Goal: Information Seeking & Learning: Learn about a topic

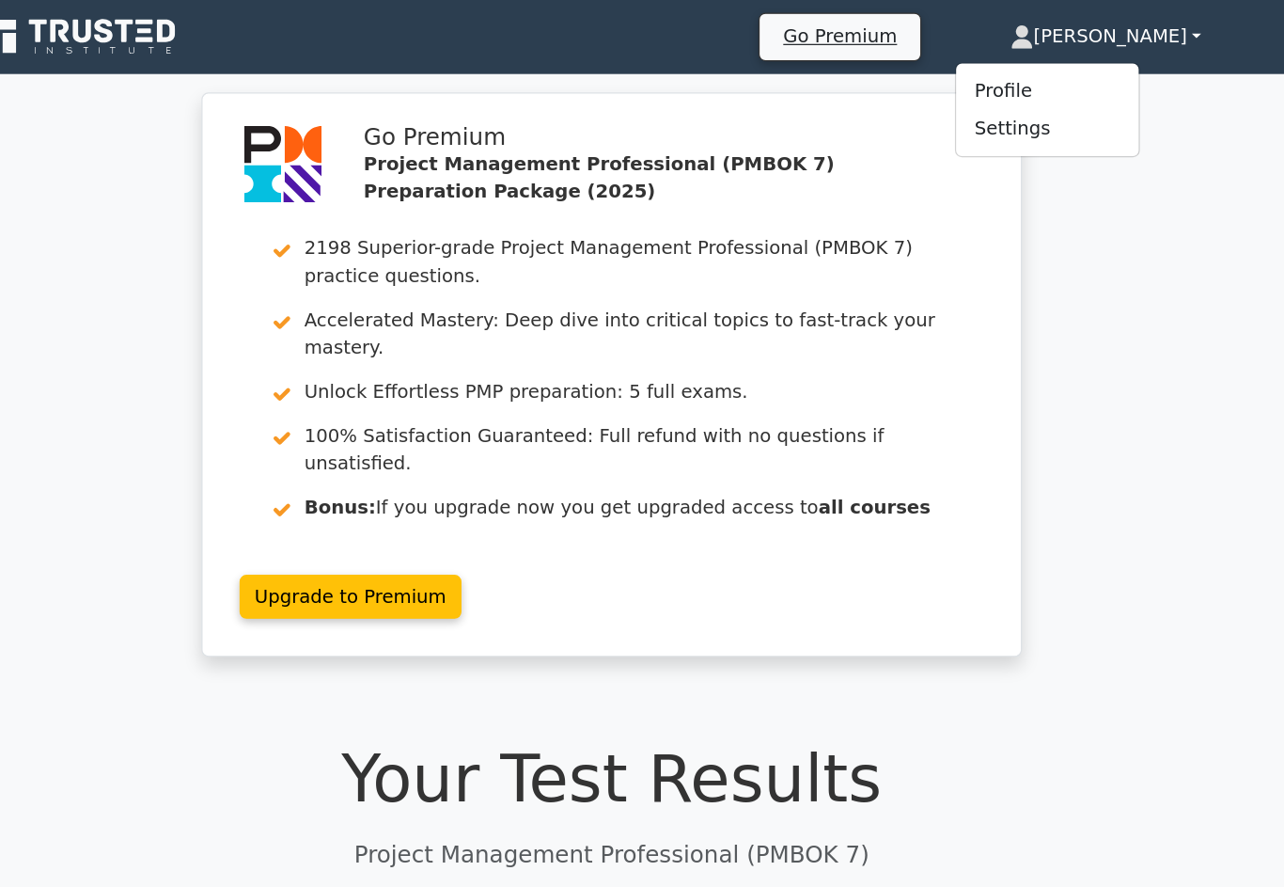
click at [922, 77] on link "Profile" at bounding box center [996, 74] width 149 height 30
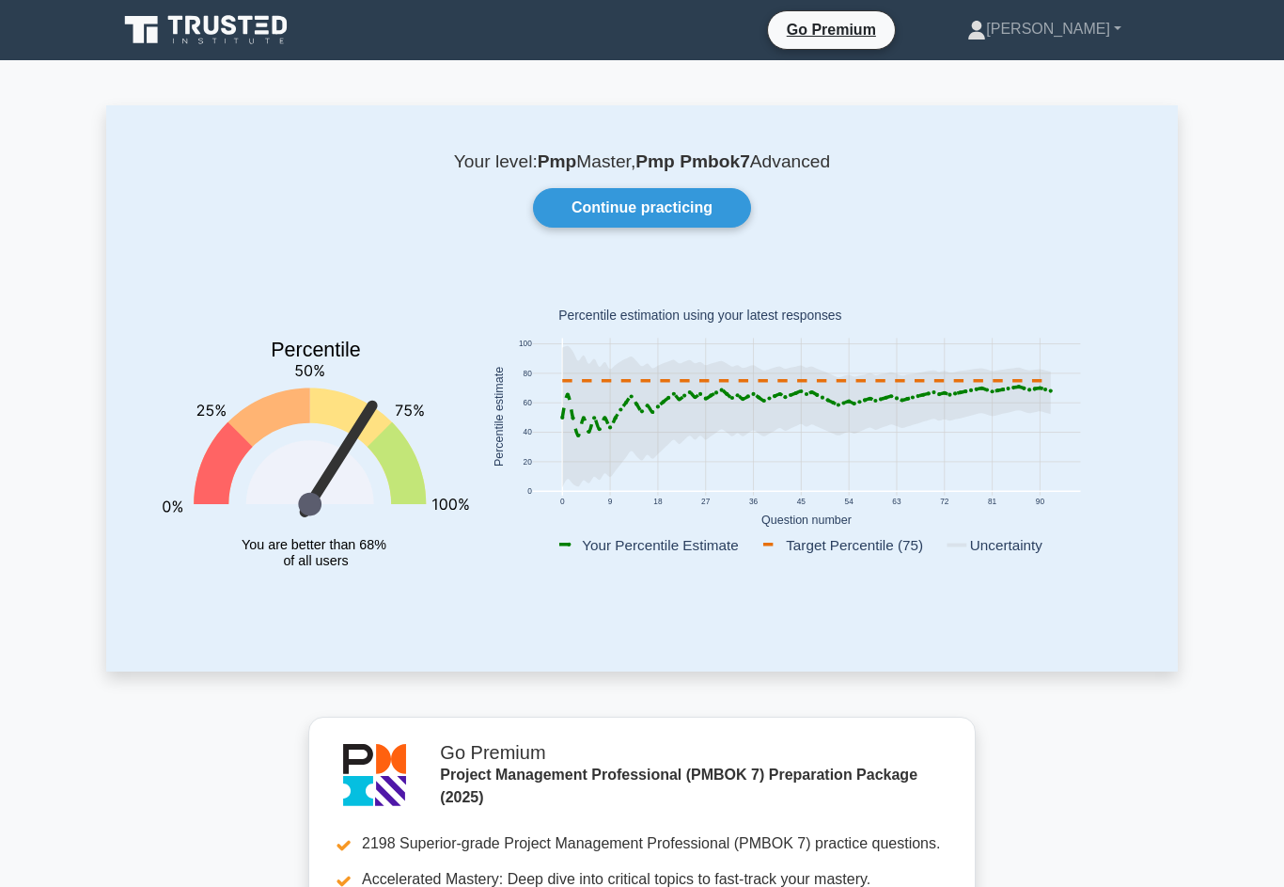
click at [1071, 47] on link "[PERSON_NAME]" at bounding box center [1044, 29] width 244 height 38
click at [1048, 83] on link "Profile" at bounding box center [997, 73] width 149 height 30
click at [688, 203] on link "Continue practicing" at bounding box center [642, 207] width 218 height 39
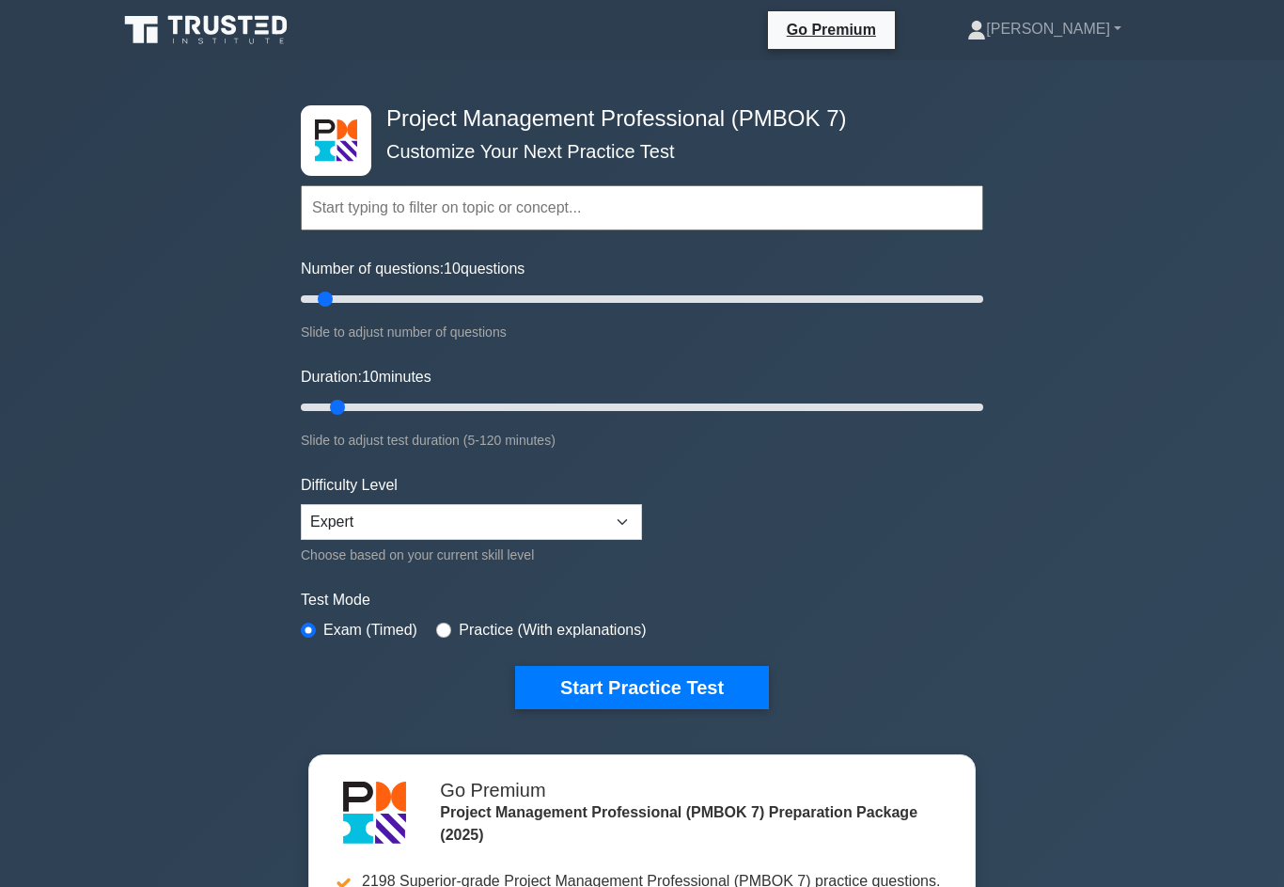
click at [742, 709] on button "Start Practice Test" at bounding box center [642, 687] width 254 height 43
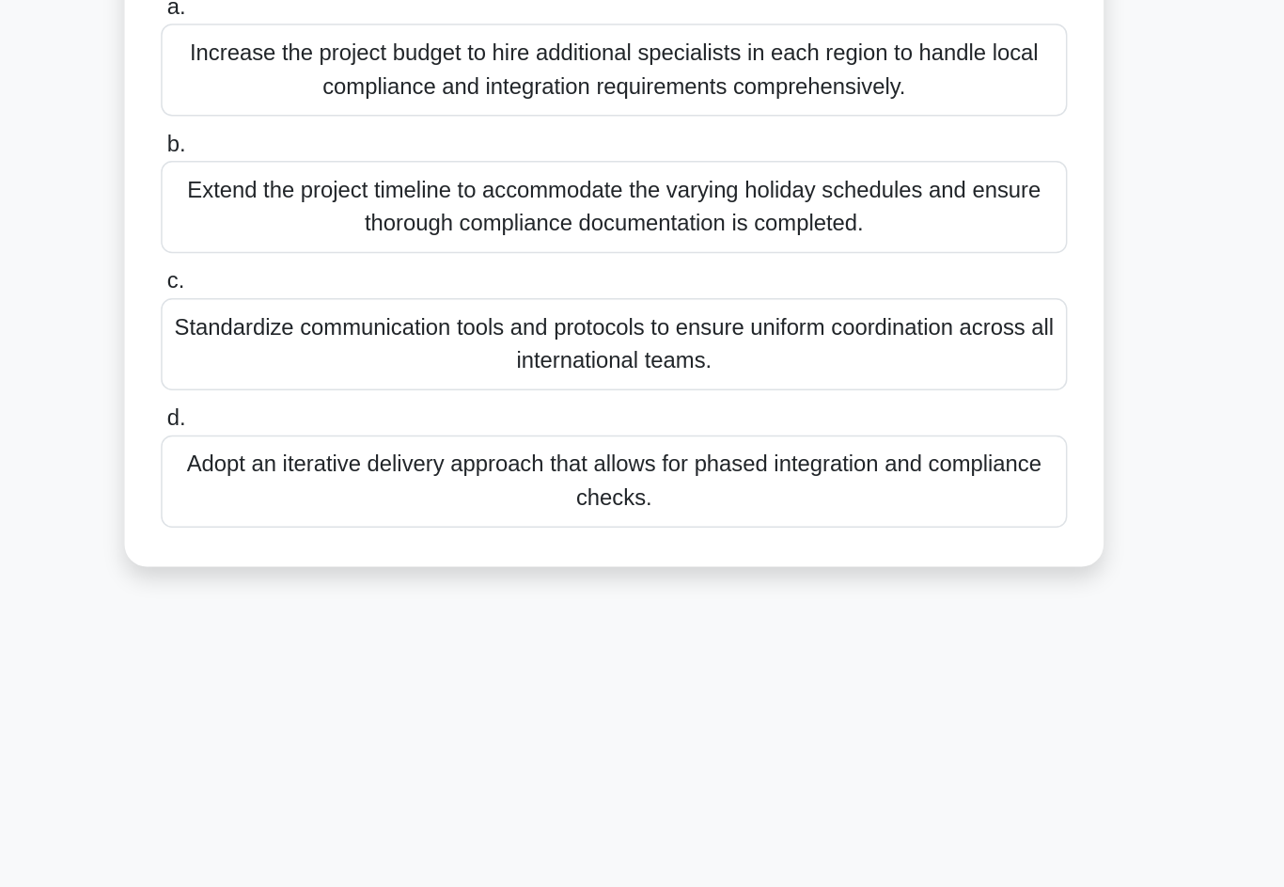
scroll to position [50, 0]
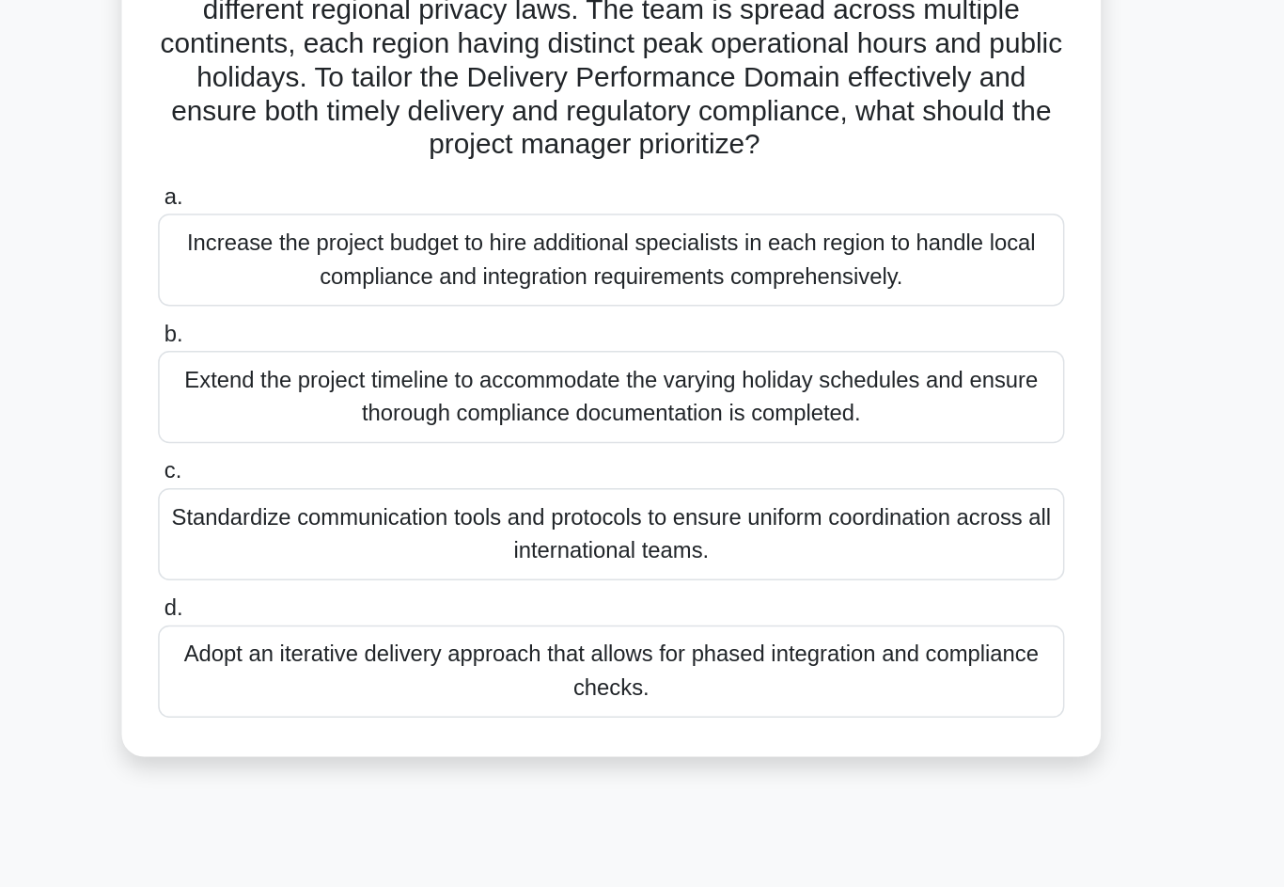
click at [701, 560] on div "Adopt an iterative delivery approach that allows for phased integration and com…" at bounding box center [642, 591] width 609 height 62
click at [338, 544] on input "d. Adopt an iterative delivery approach that allows for phased integration and …" at bounding box center [338, 550] width 0 height 12
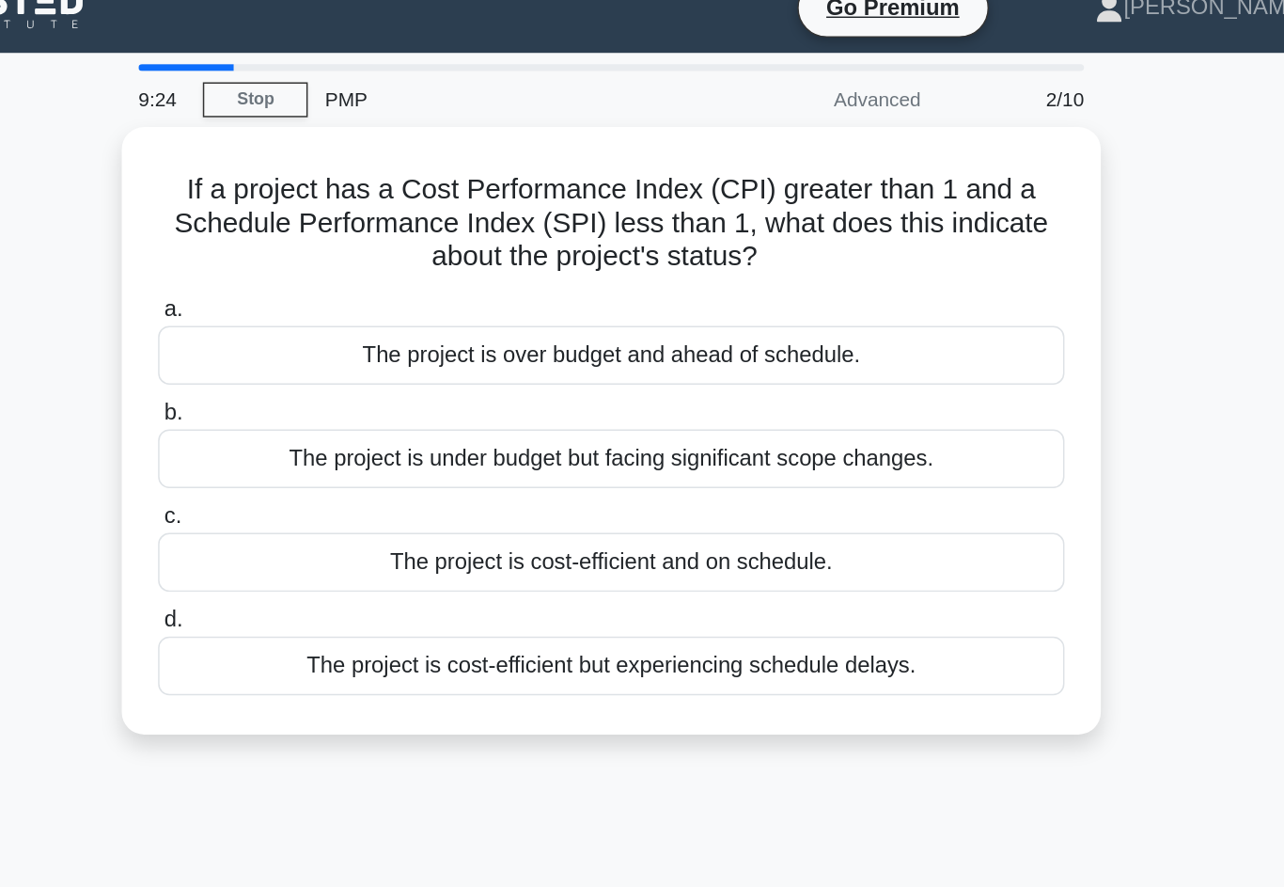
scroll to position [0, 0]
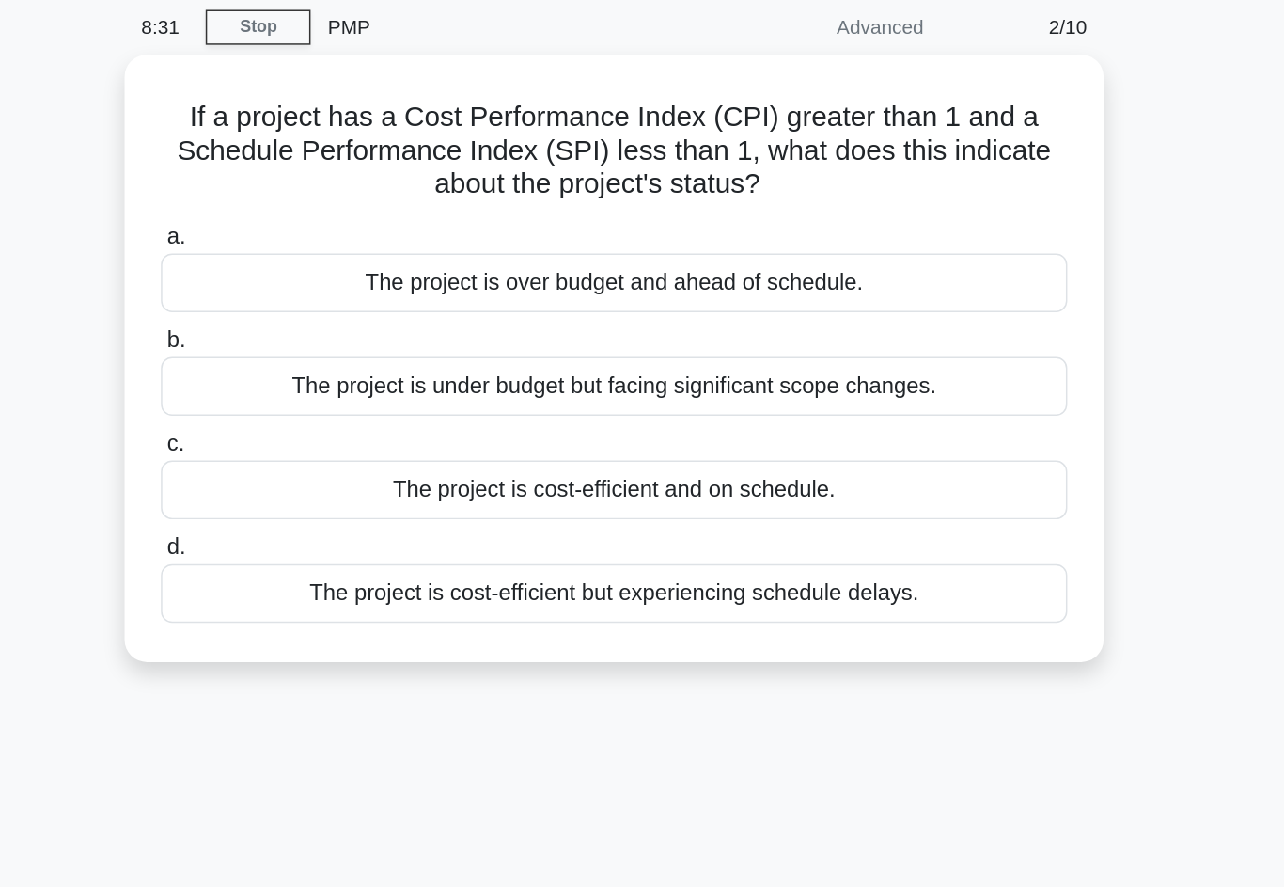
click at [680, 452] on div "The project is cost-efficient but experiencing schedule delays." at bounding box center [642, 471] width 609 height 39
click at [338, 435] on input "d. The project is cost-efficient but experiencing schedule delays." at bounding box center [338, 441] width 0 height 12
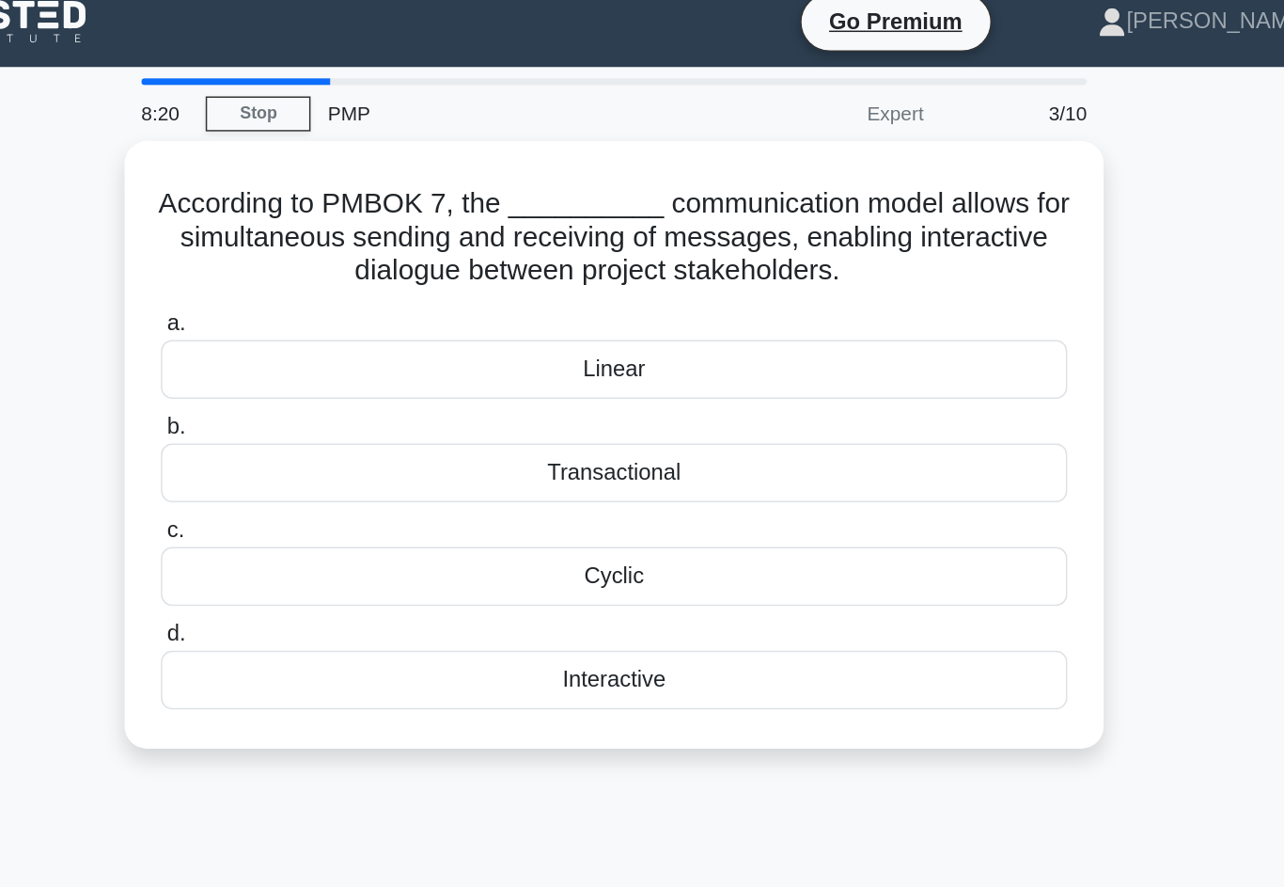
click at [683, 324] on div "Transactional" at bounding box center [642, 332] width 609 height 39
click at [338, 308] on input "b. Transactional" at bounding box center [338, 302] width 0 height 12
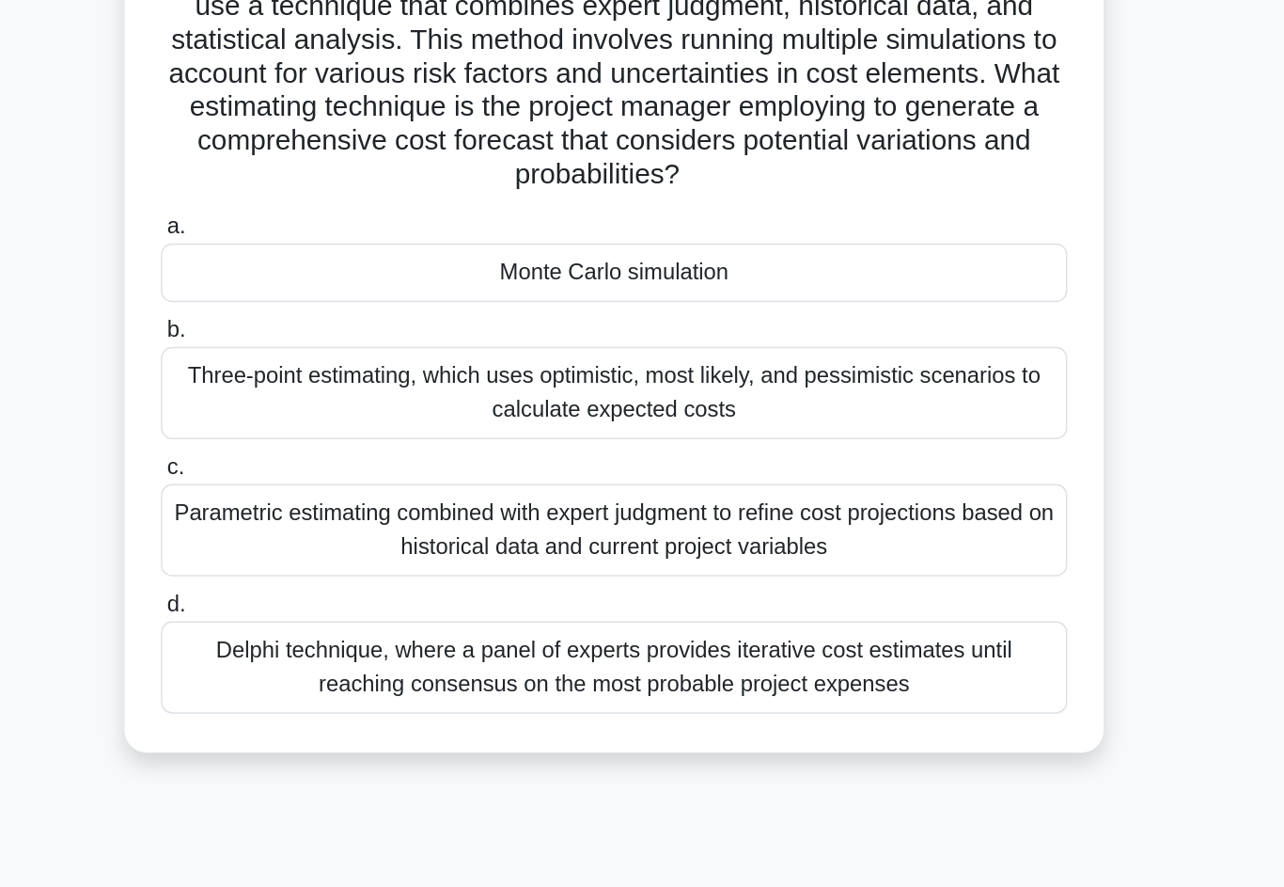
click at [664, 379] on div "Monte Carlo simulation" at bounding box center [642, 398] width 609 height 39
click at [338, 362] on input "a. Monte Carlo simulation" at bounding box center [338, 368] width 0 height 12
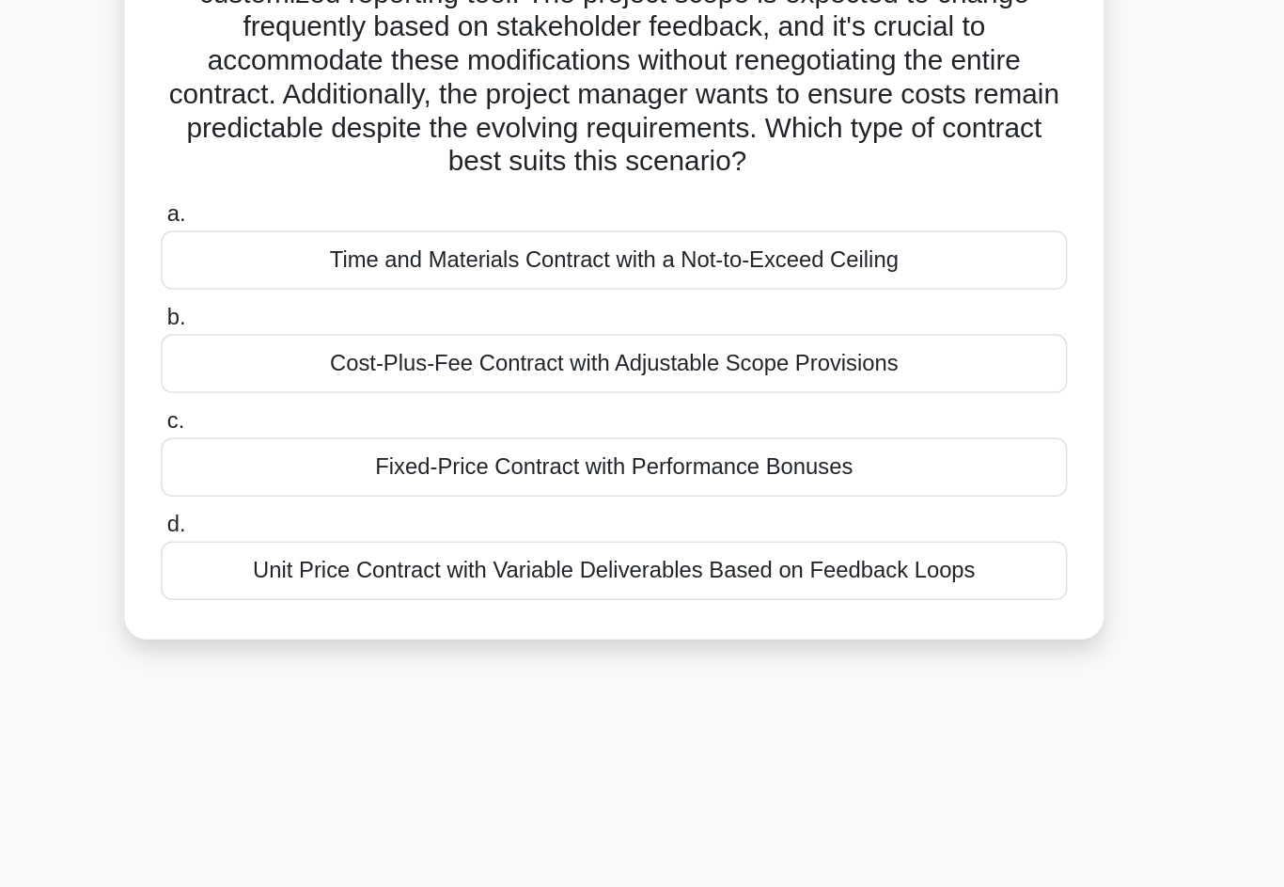
click at [691, 543] on div "Unit Price Contract with Variable Deliverables Based on Feedback Loops" at bounding box center [642, 562] width 609 height 39
click at [338, 526] on input "d. Unit Price Contract with Variable Deliverables Based on Feedback Loops" at bounding box center [338, 532] width 0 height 12
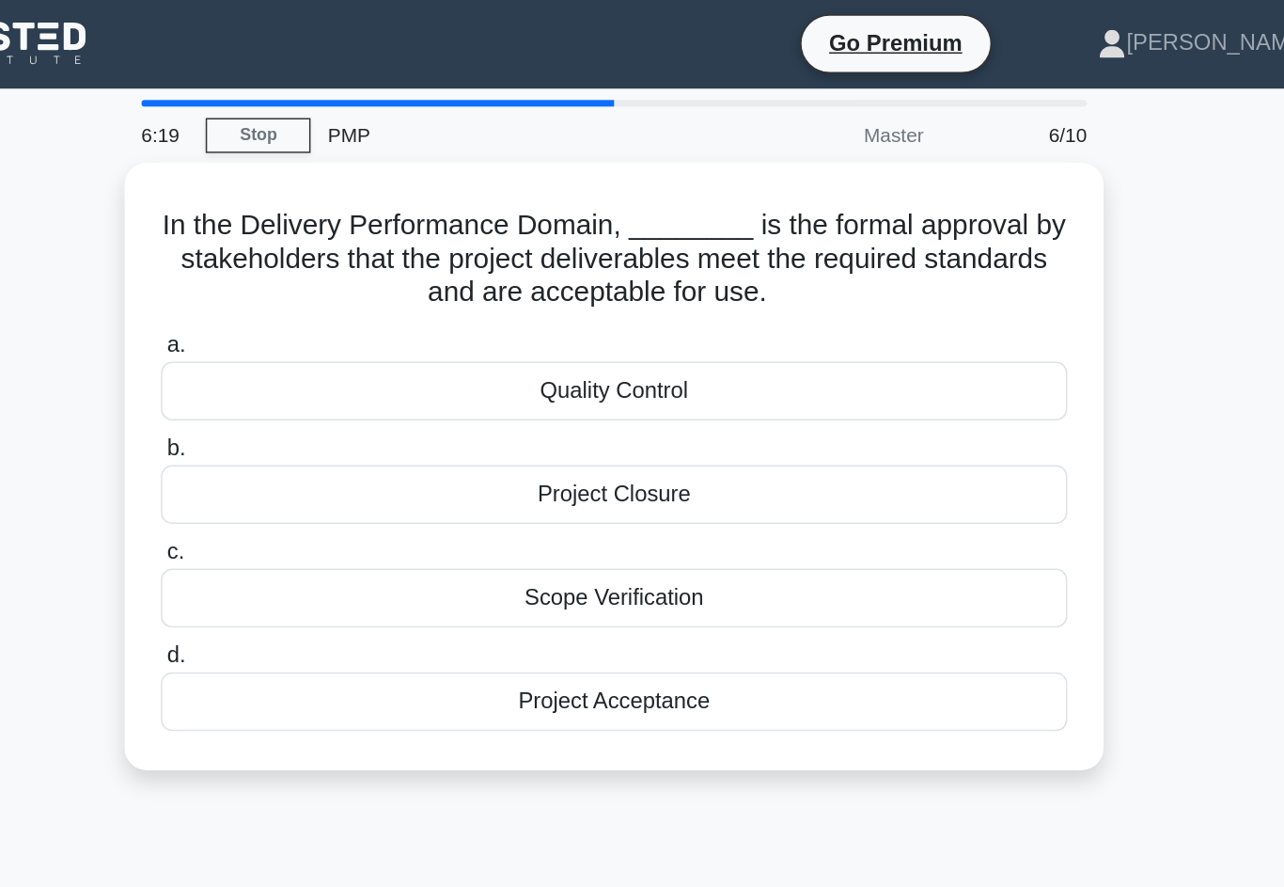
click at [691, 265] on div "Quality Control" at bounding box center [642, 263] width 609 height 39
click at [338, 239] on input "a. Quality Control" at bounding box center [338, 233] width 0 height 12
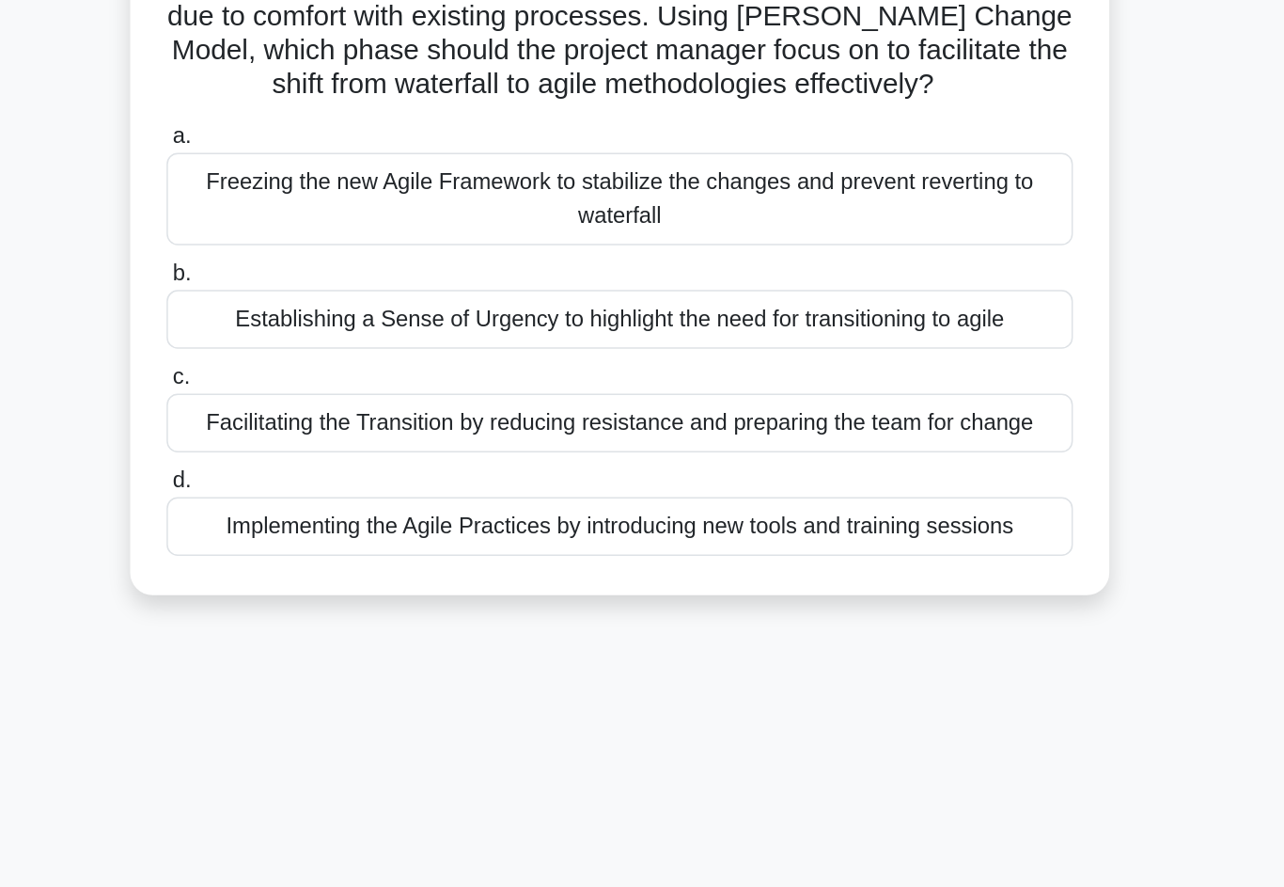
click at [692, 473] on div "Facilitating the Transition by reducing resistance and preparing the team for c…" at bounding box center [642, 492] width 609 height 39
click at [338, 456] on input "c. Facilitating the Transition by reducing resistance and preparing the team fo…" at bounding box center [338, 462] width 0 height 12
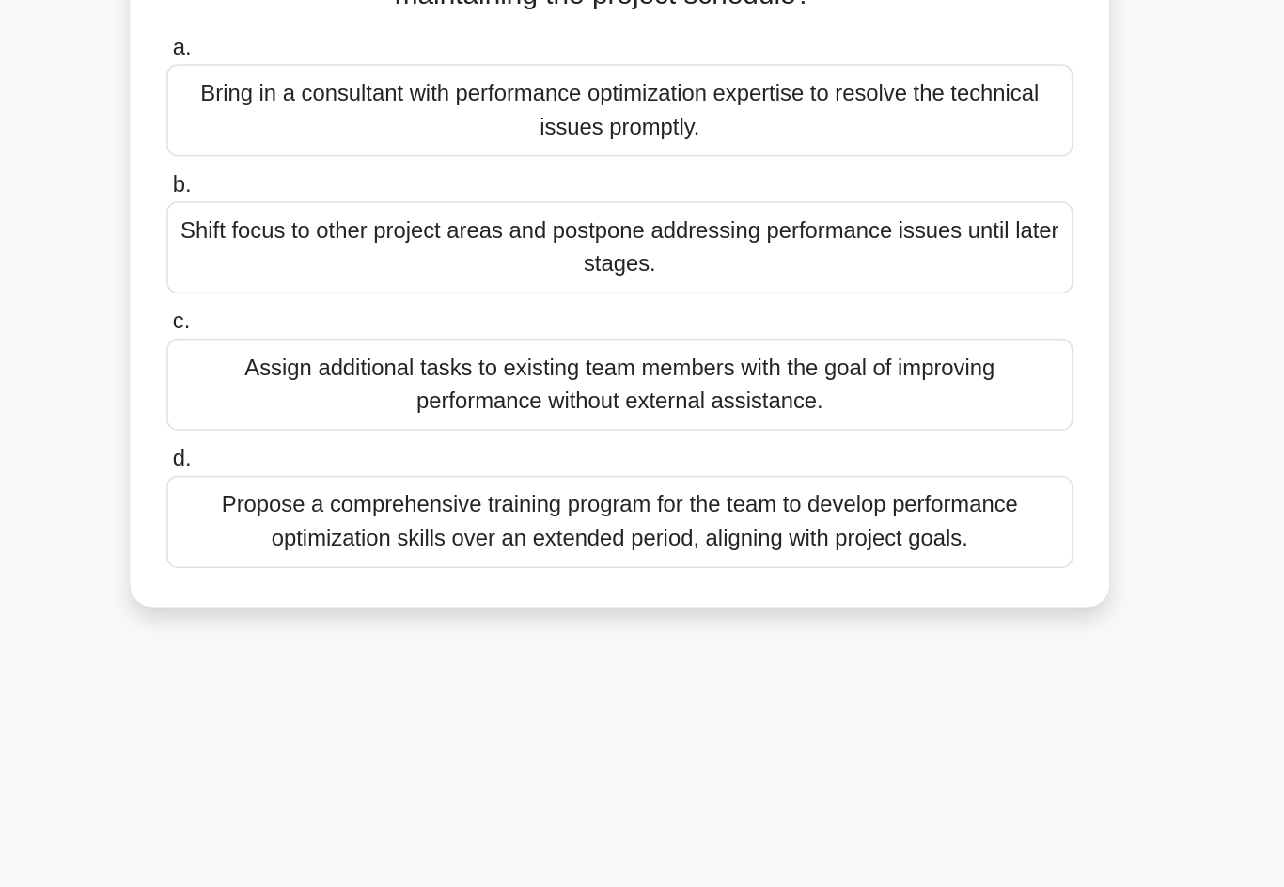
scroll to position [22, 0]
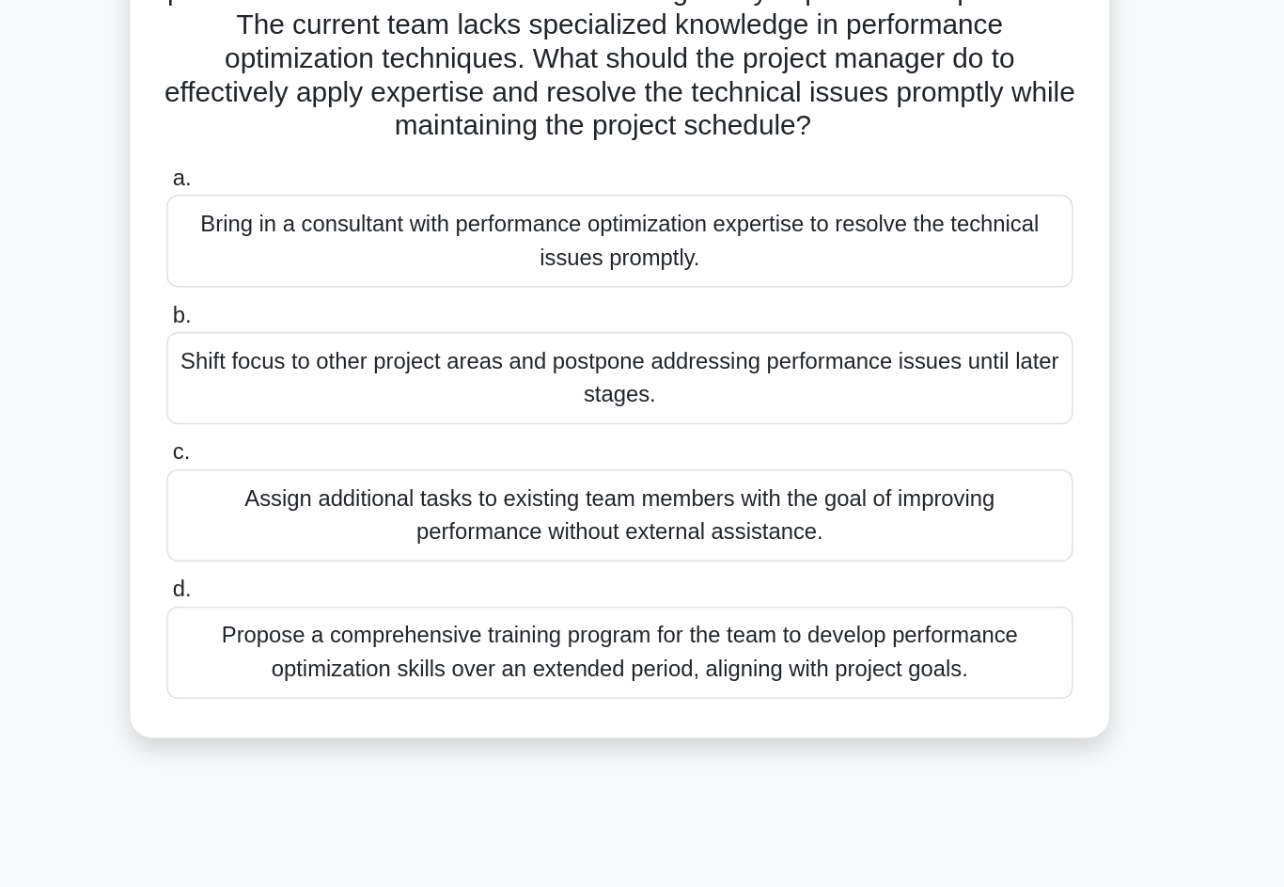
click at [700, 589] on div "Propose a comprehensive training program for the team to develop performance op…" at bounding box center [642, 620] width 609 height 62
click at [338, 572] on input "d. Propose a comprehensive training program for the team to develop performance…" at bounding box center [338, 578] width 0 height 12
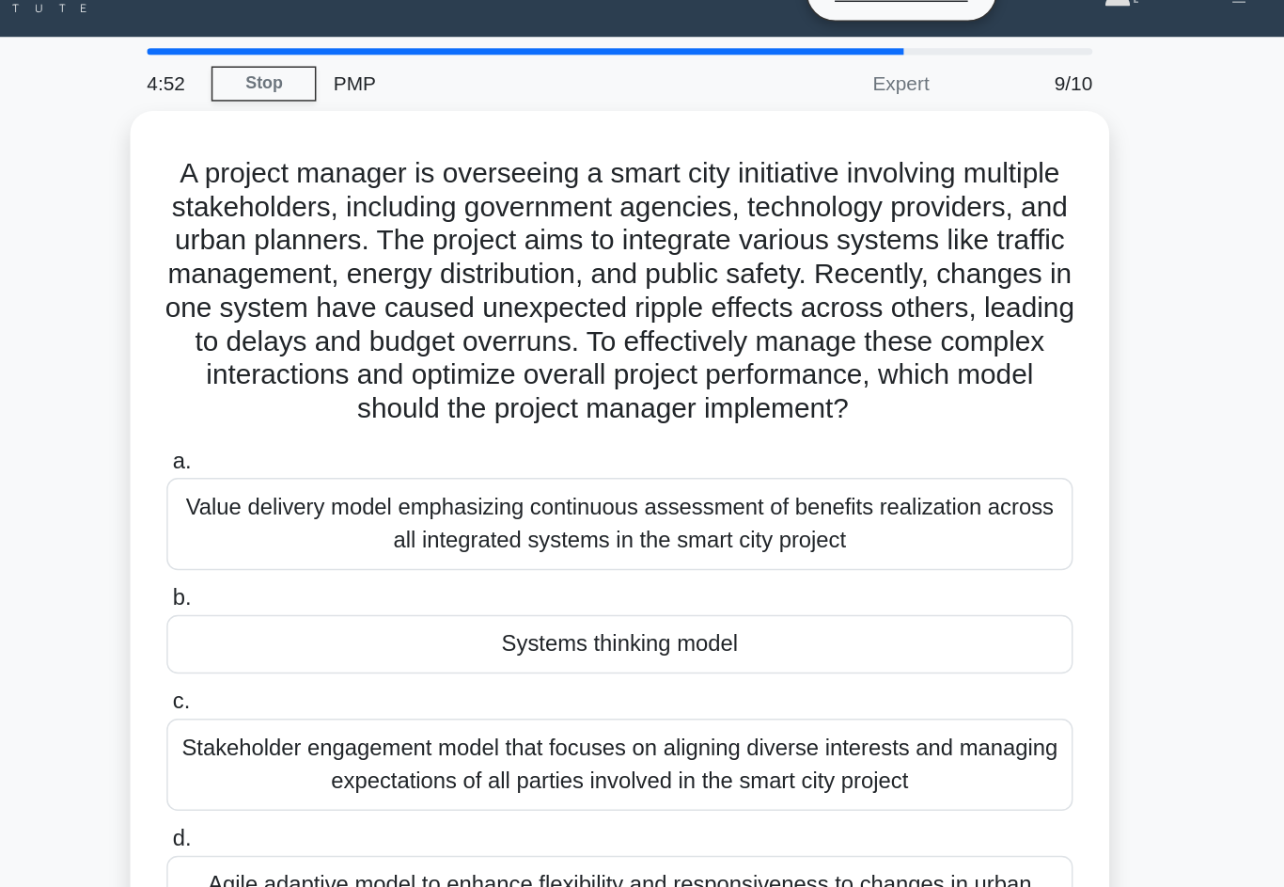
scroll to position [0, 0]
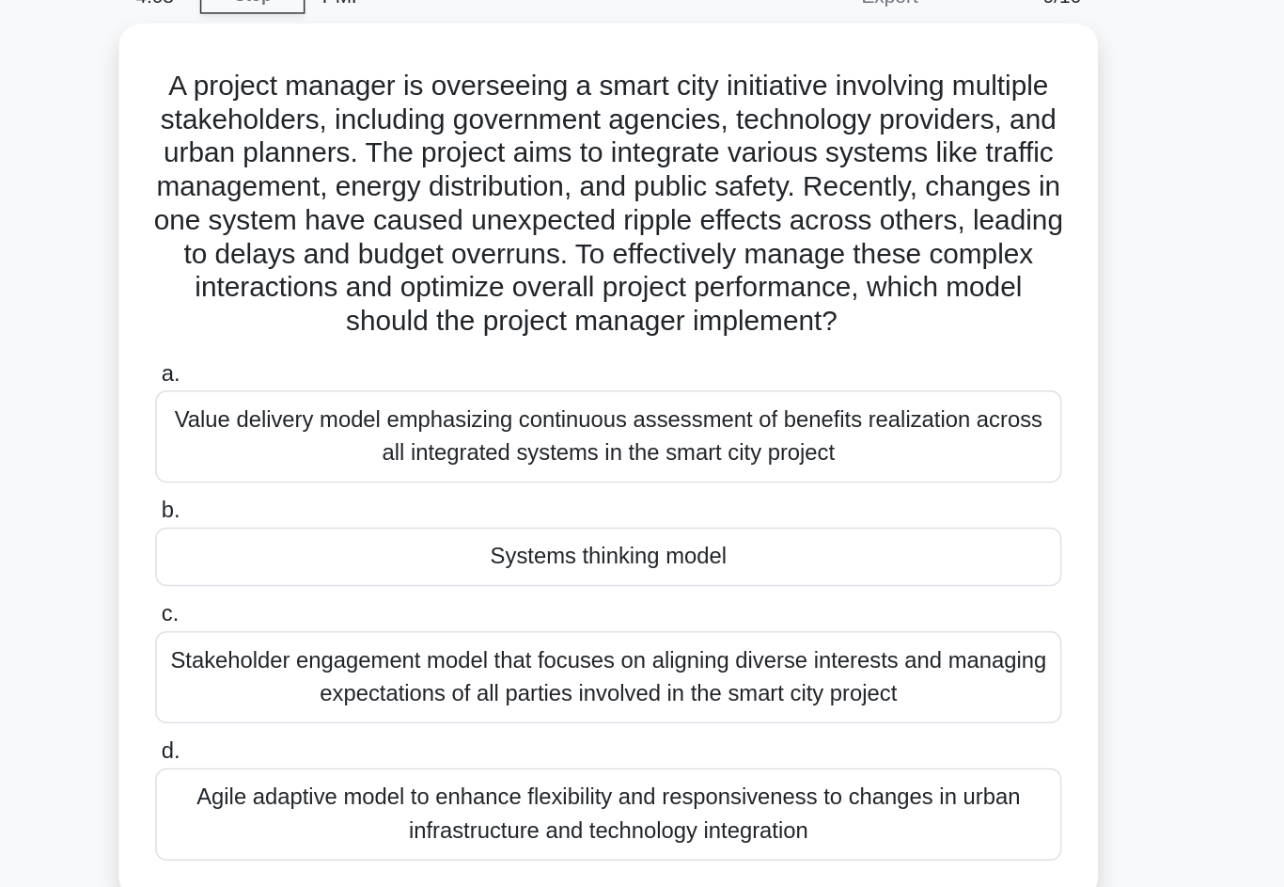
click at [671, 449] on div "Systems thinking model" at bounding box center [642, 468] width 609 height 39
click at [338, 432] on input "b. Systems thinking model" at bounding box center [338, 438] width 0 height 12
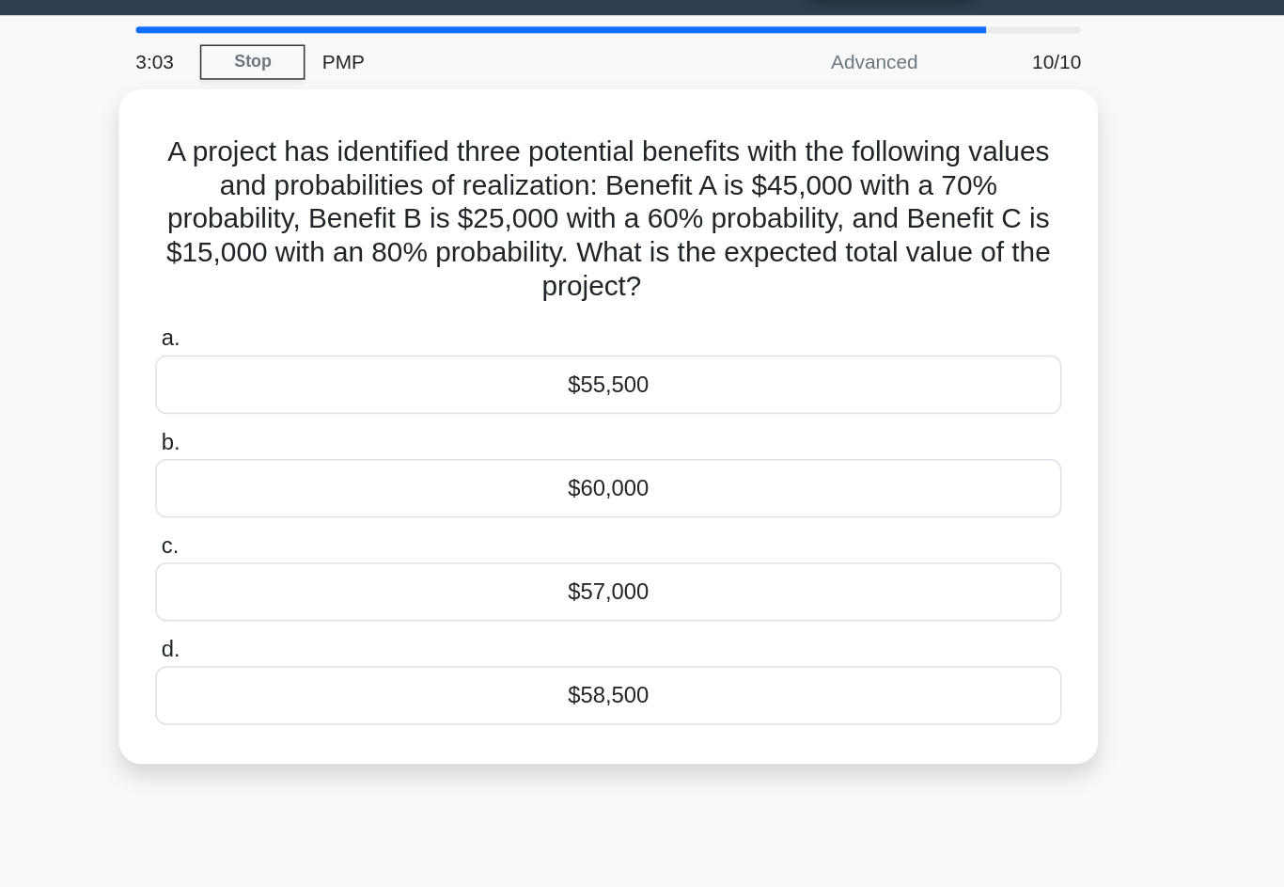
click at [478, 497] on div "$58,500" at bounding box center [642, 516] width 609 height 39
click at [338, 481] on input "d. $58,500" at bounding box center [338, 487] width 0 height 12
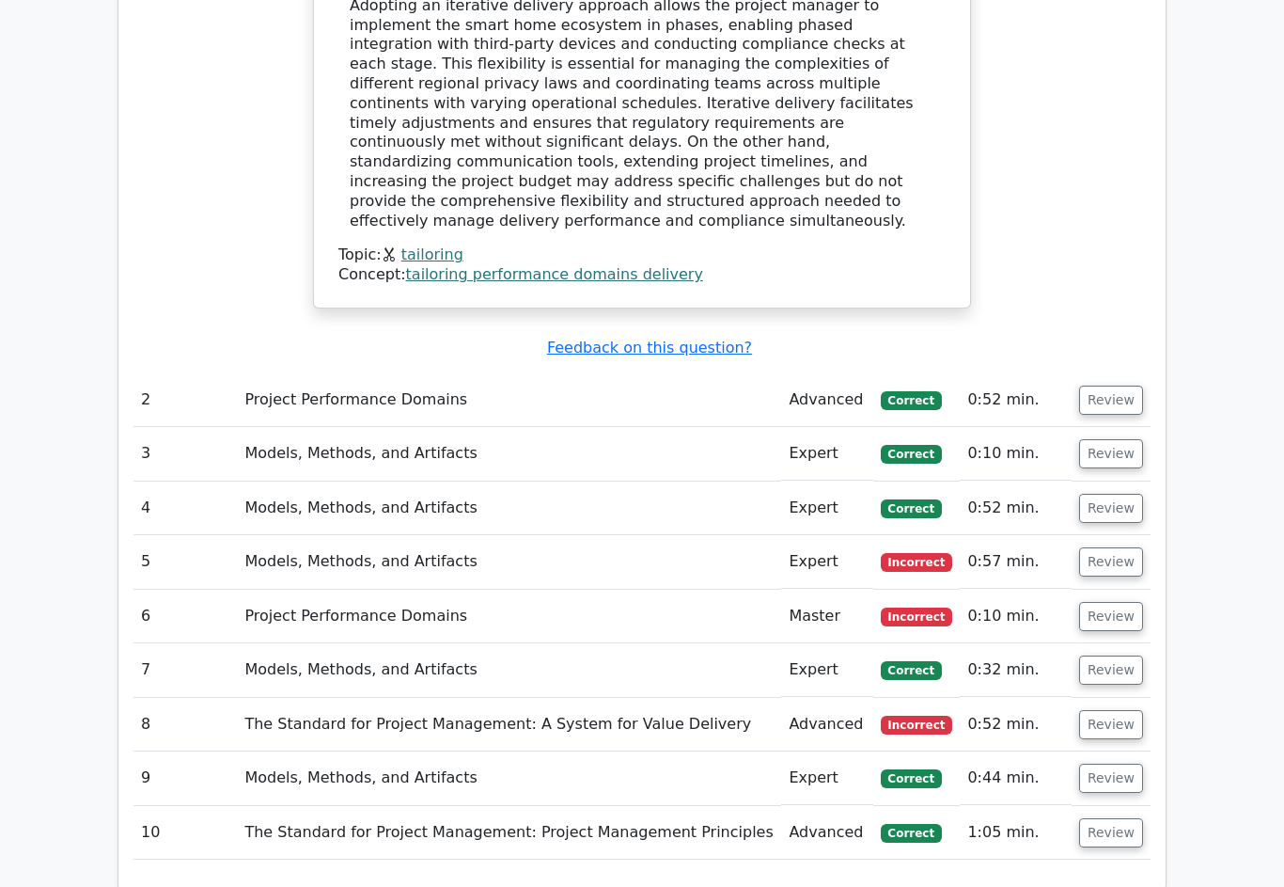
scroll to position [2170, 0]
click at [1126, 763] on button "Review" at bounding box center [1111, 777] width 64 height 29
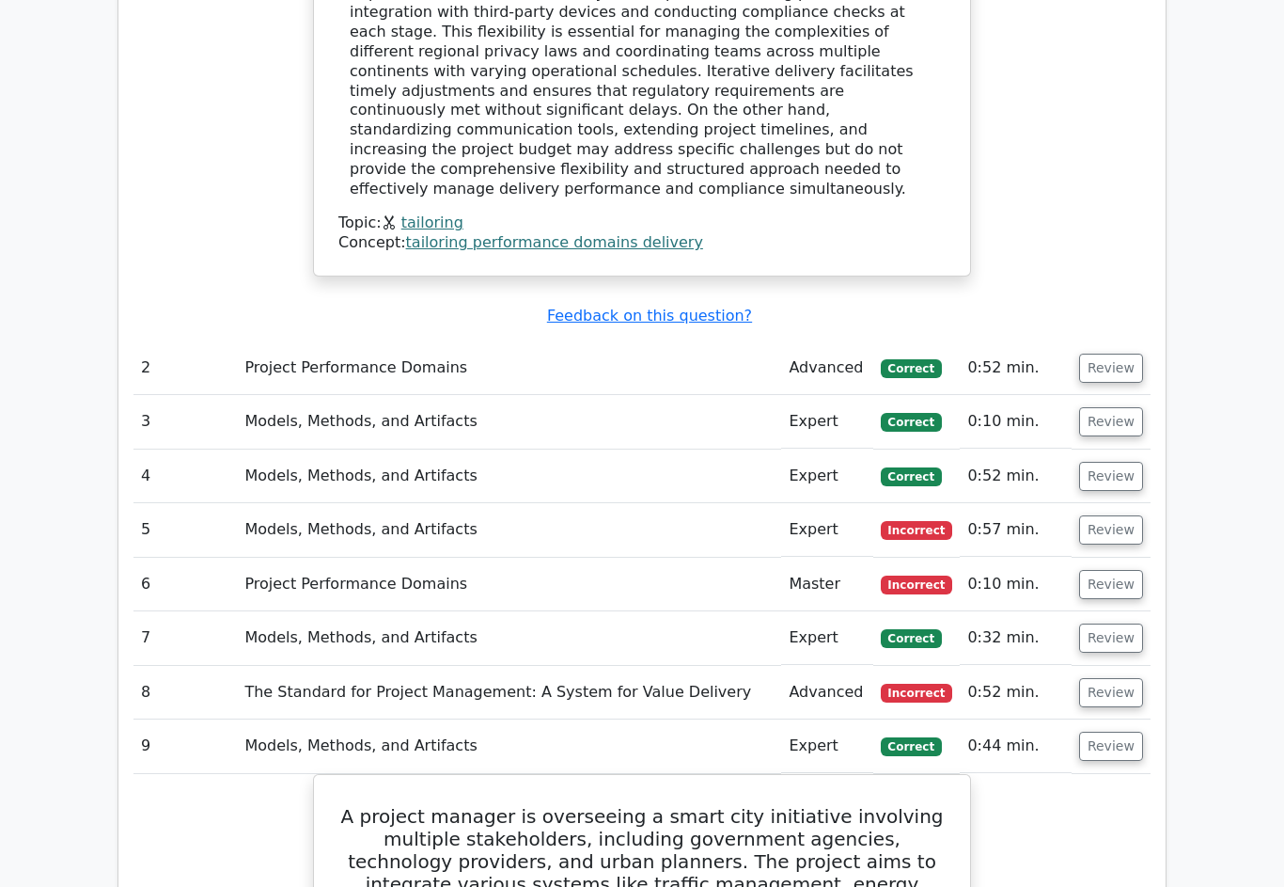
click at [1116, 679] on button "Review" at bounding box center [1111, 693] width 64 height 29
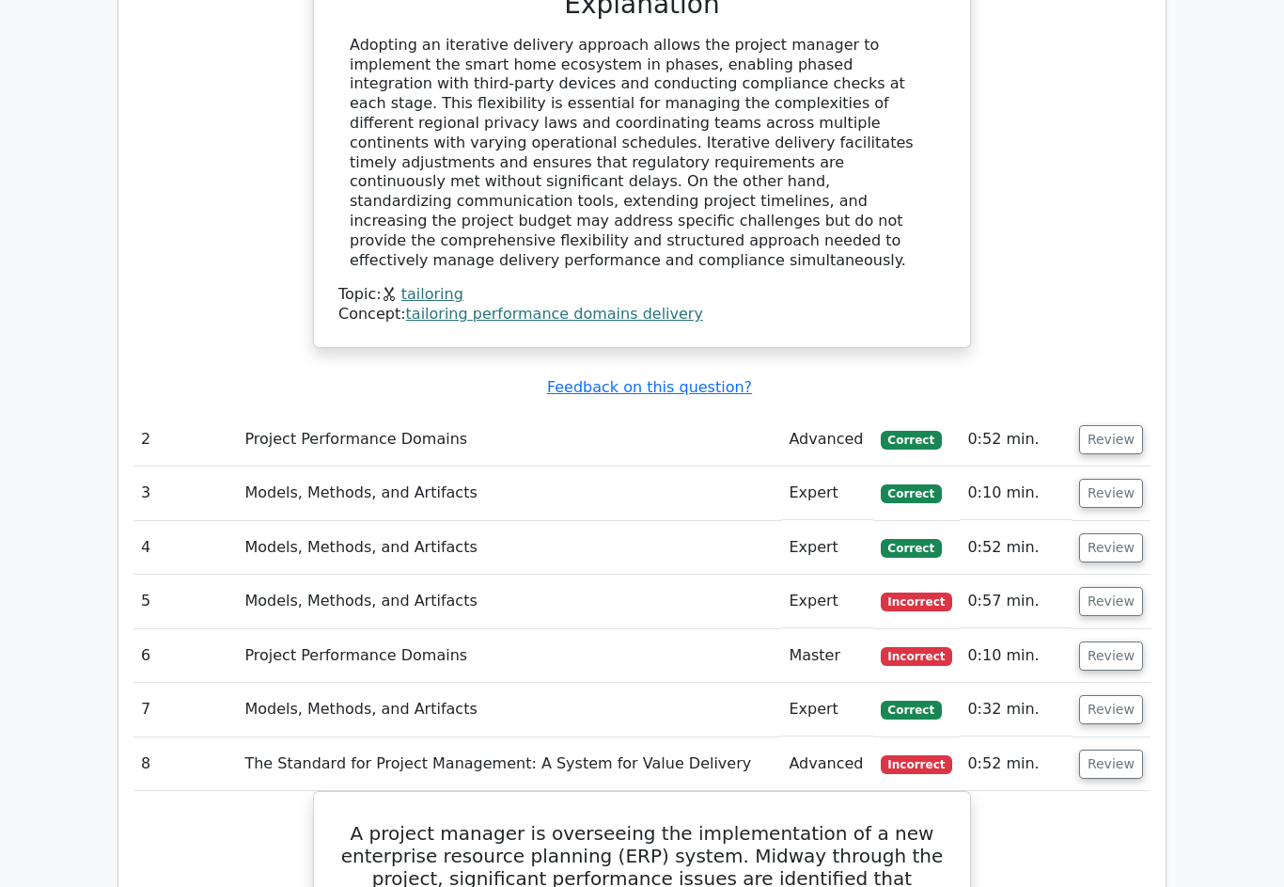
click at [1134, 696] on button "Review" at bounding box center [1111, 710] width 64 height 29
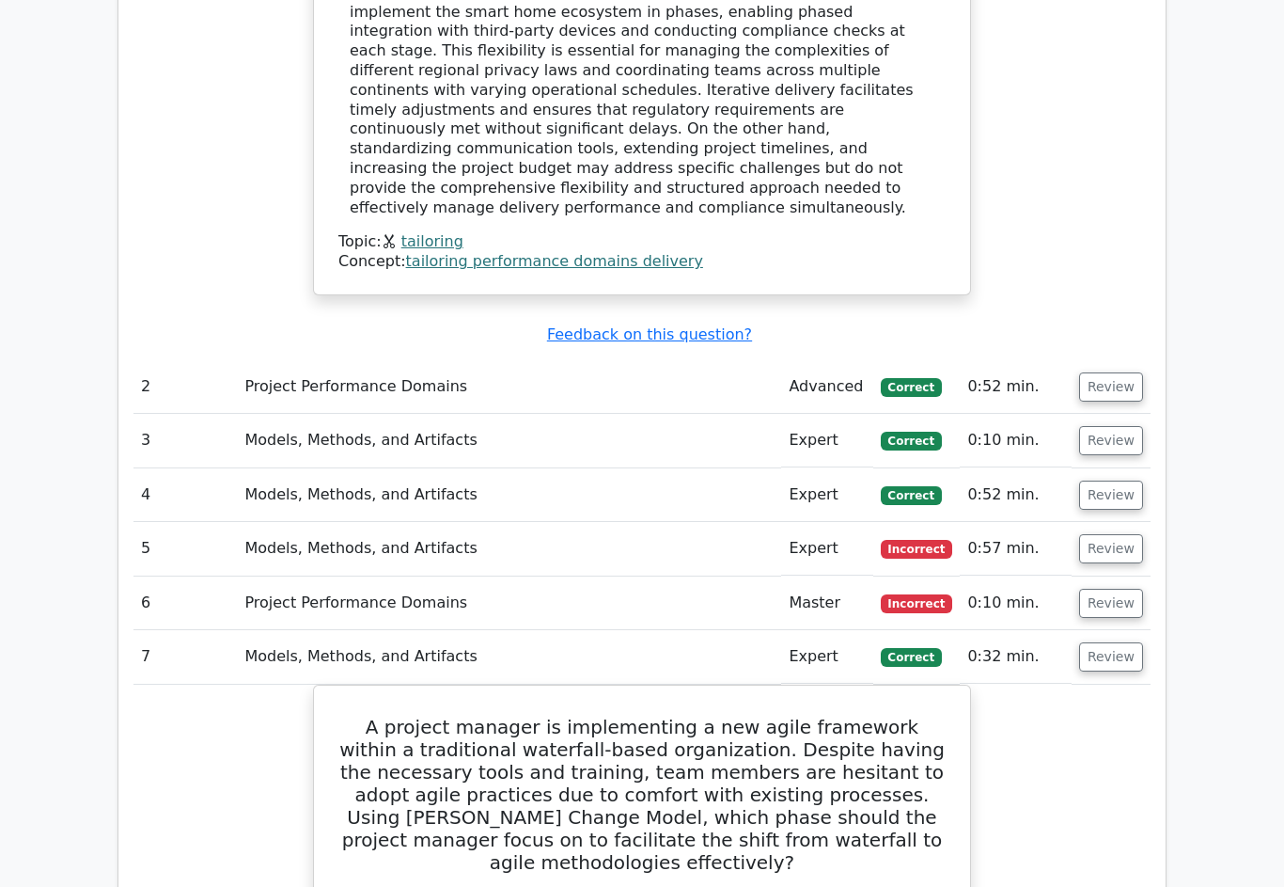
scroll to position [2176, 0]
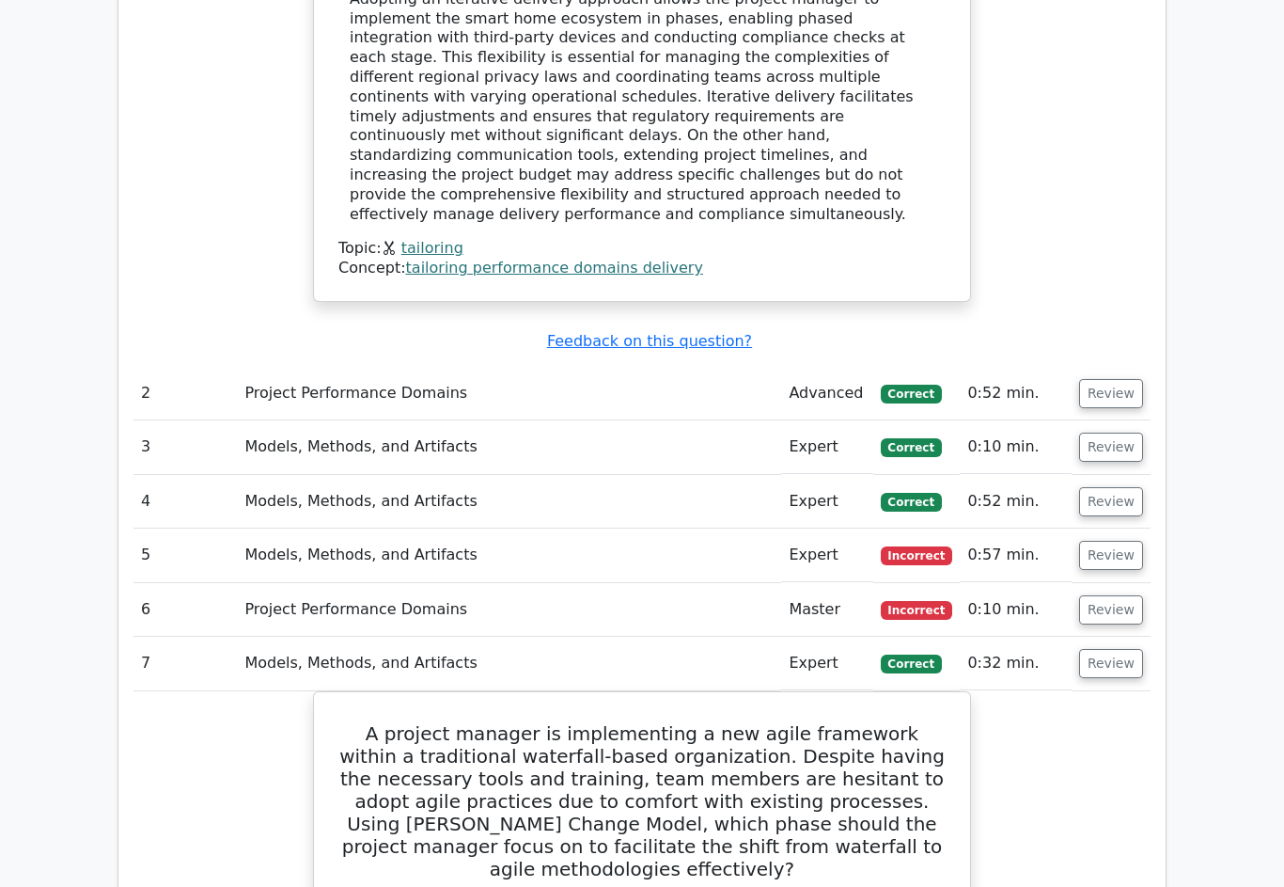
click at [1136, 595] on button "Review" at bounding box center [1111, 609] width 64 height 29
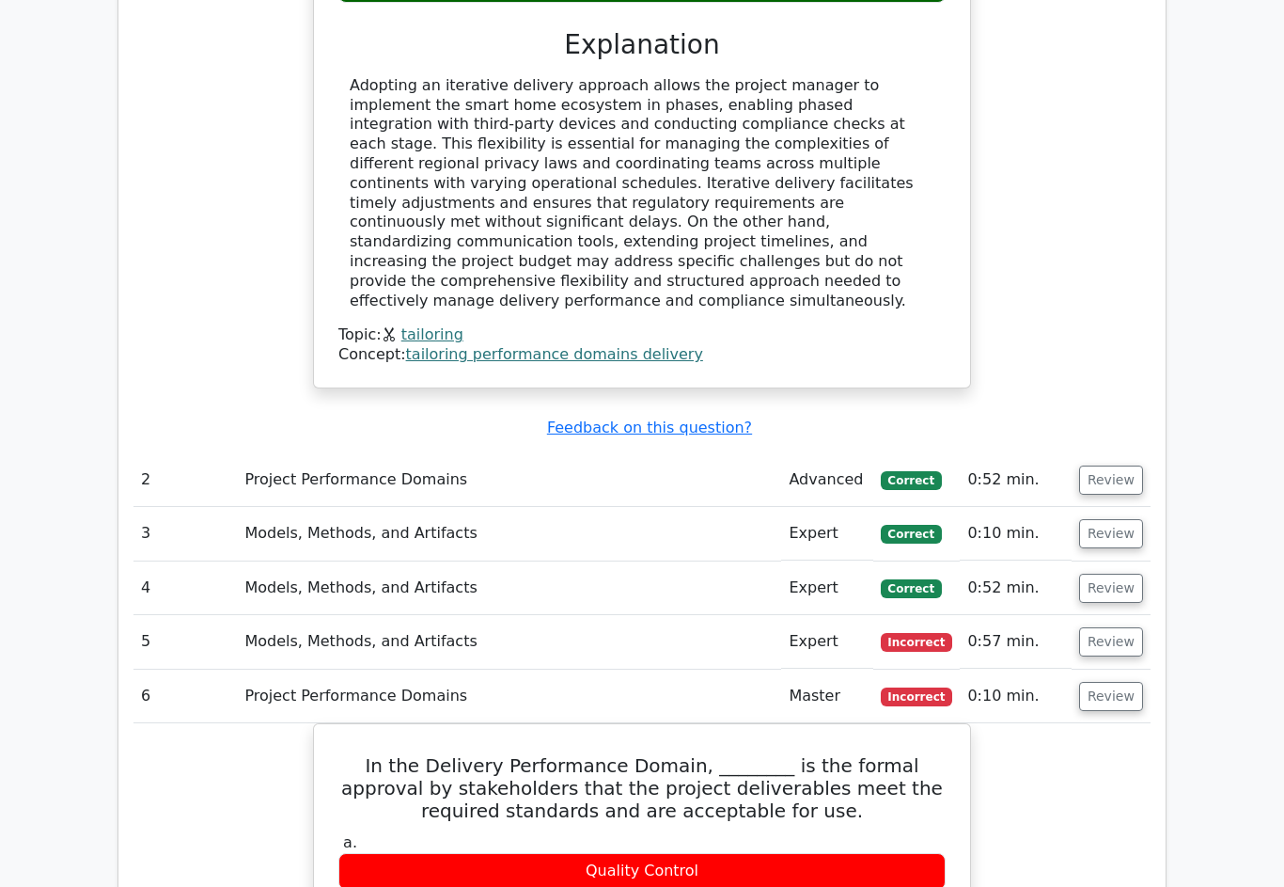
scroll to position [2088, 0]
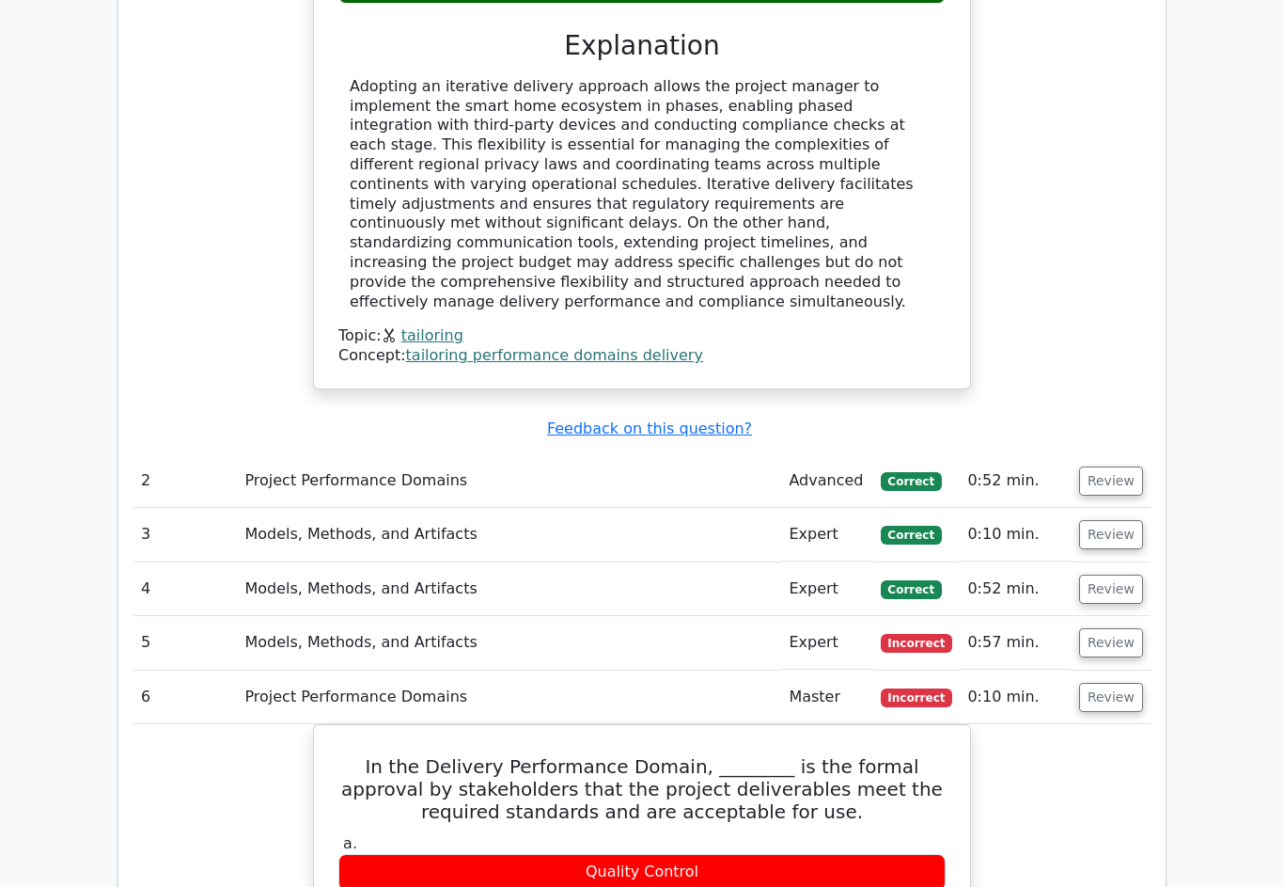
click at [1118, 628] on button "Review" at bounding box center [1111, 642] width 64 height 29
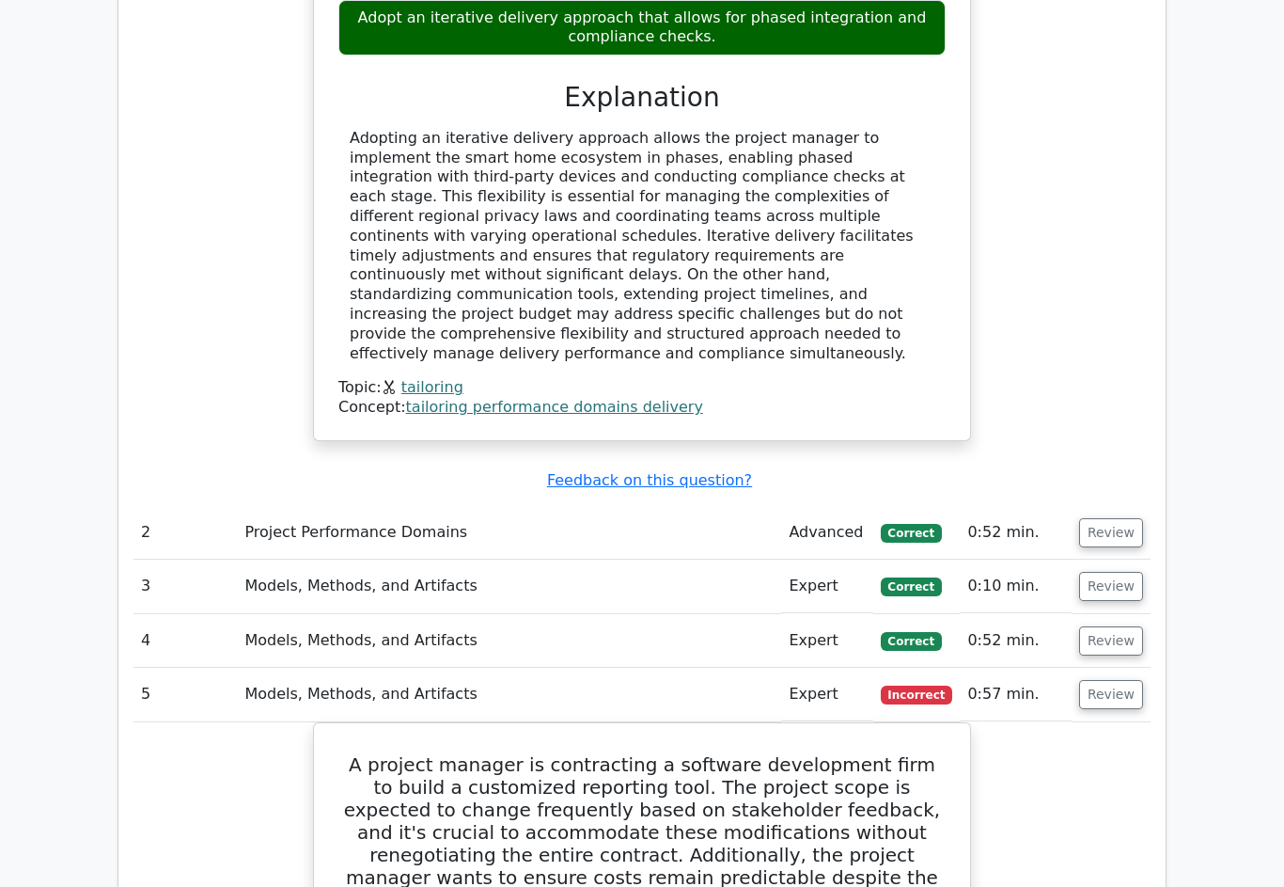
scroll to position [1983, 0]
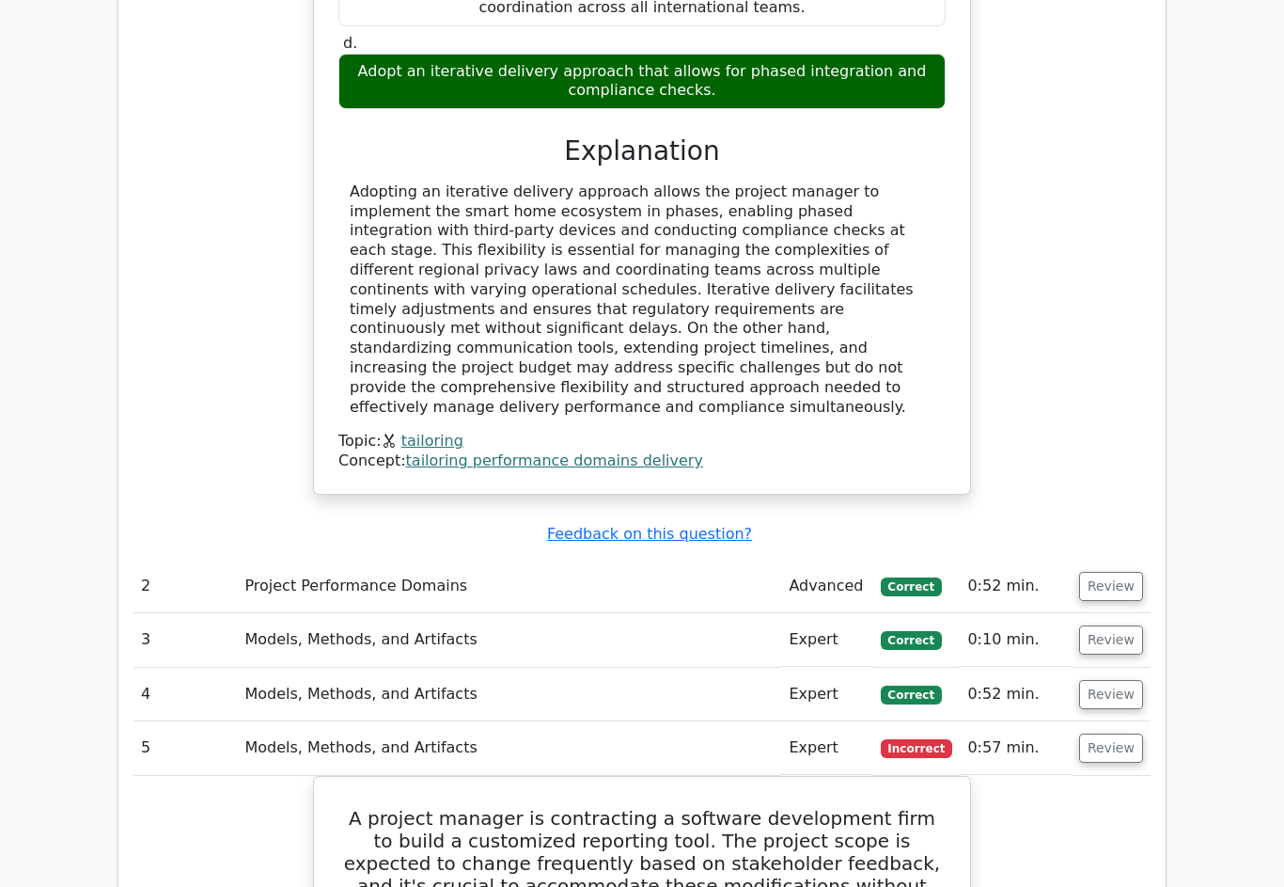
click at [1120, 680] on button "Review" at bounding box center [1111, 694] width 64 height 29
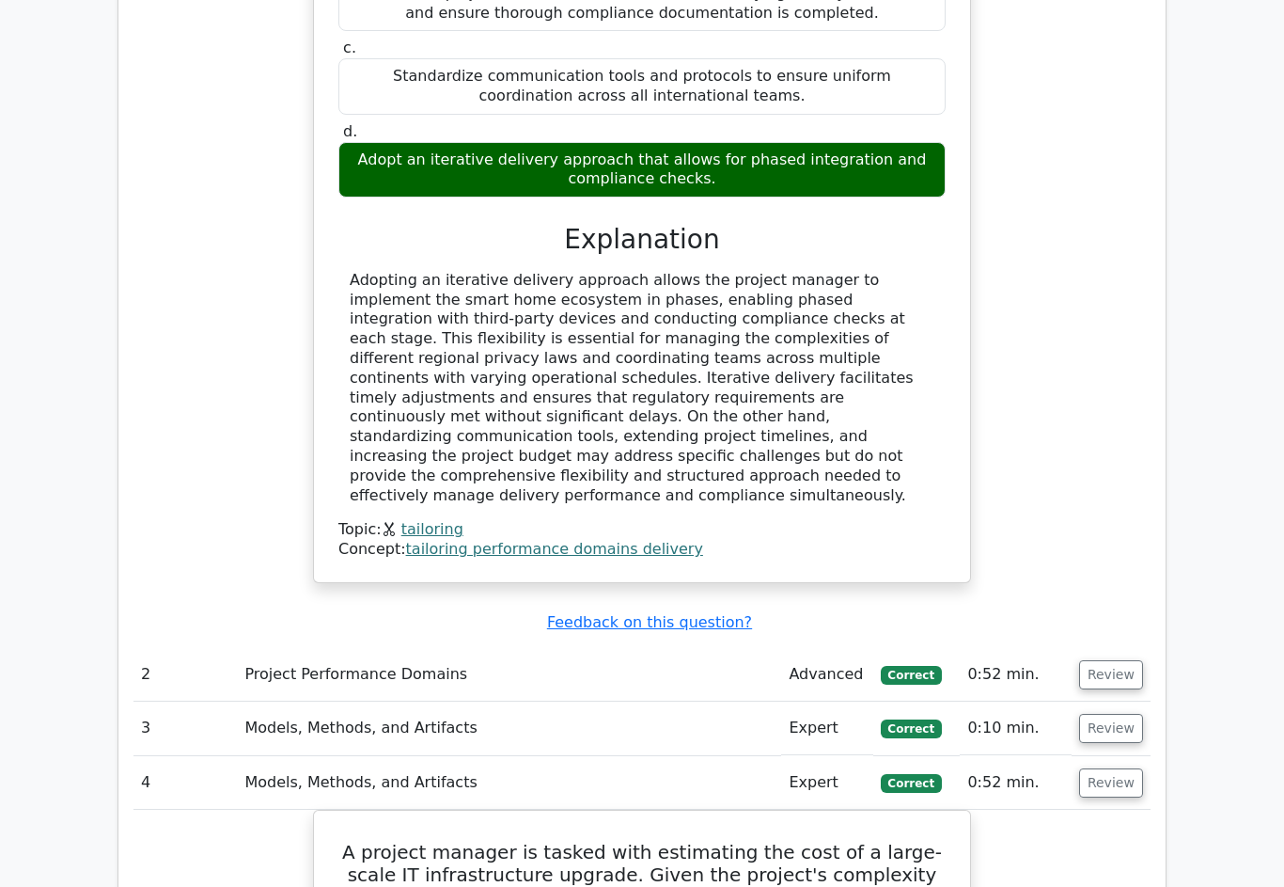
scroll to position [1864, 0]
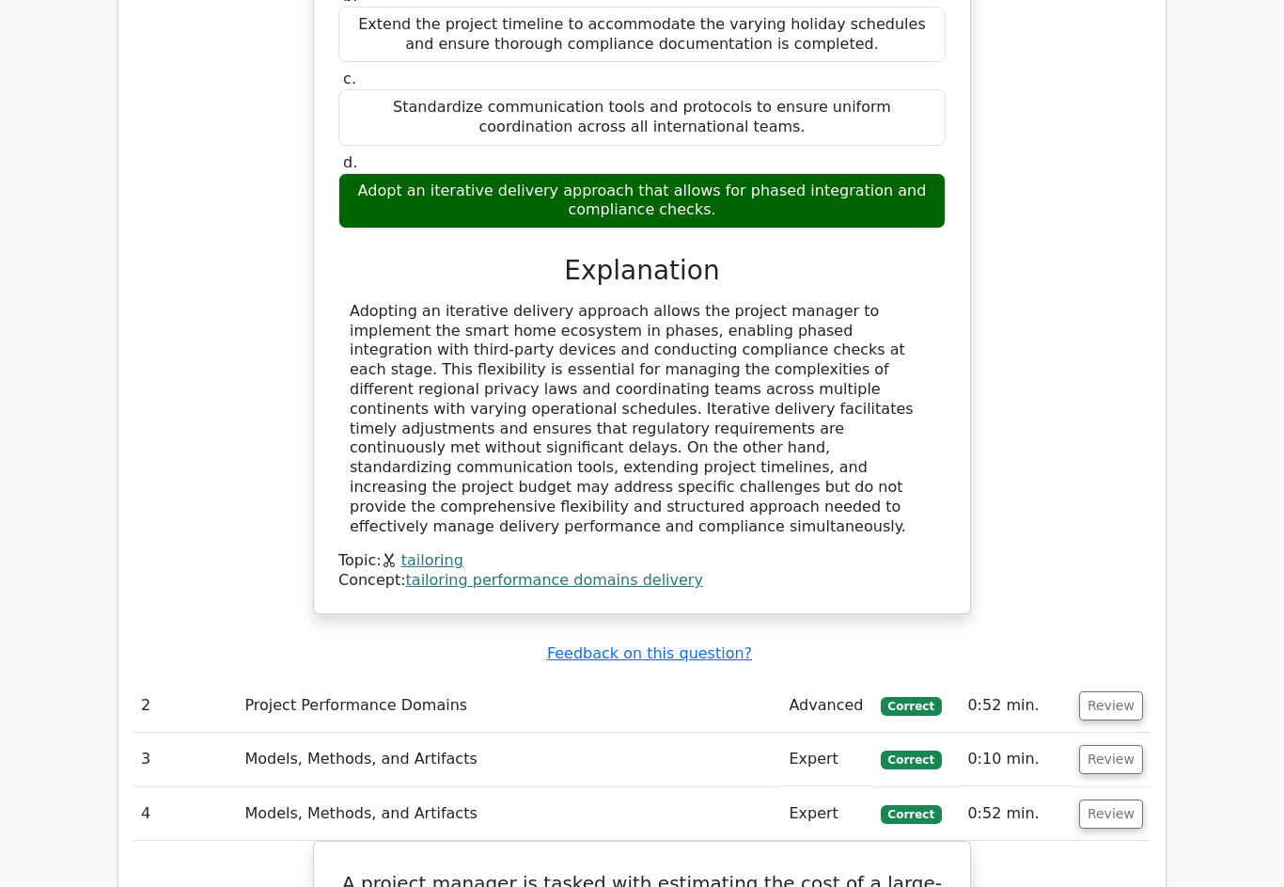
click at [1127, 745] on button "Review" at bounding box center [1111, 759] width 64 height 29
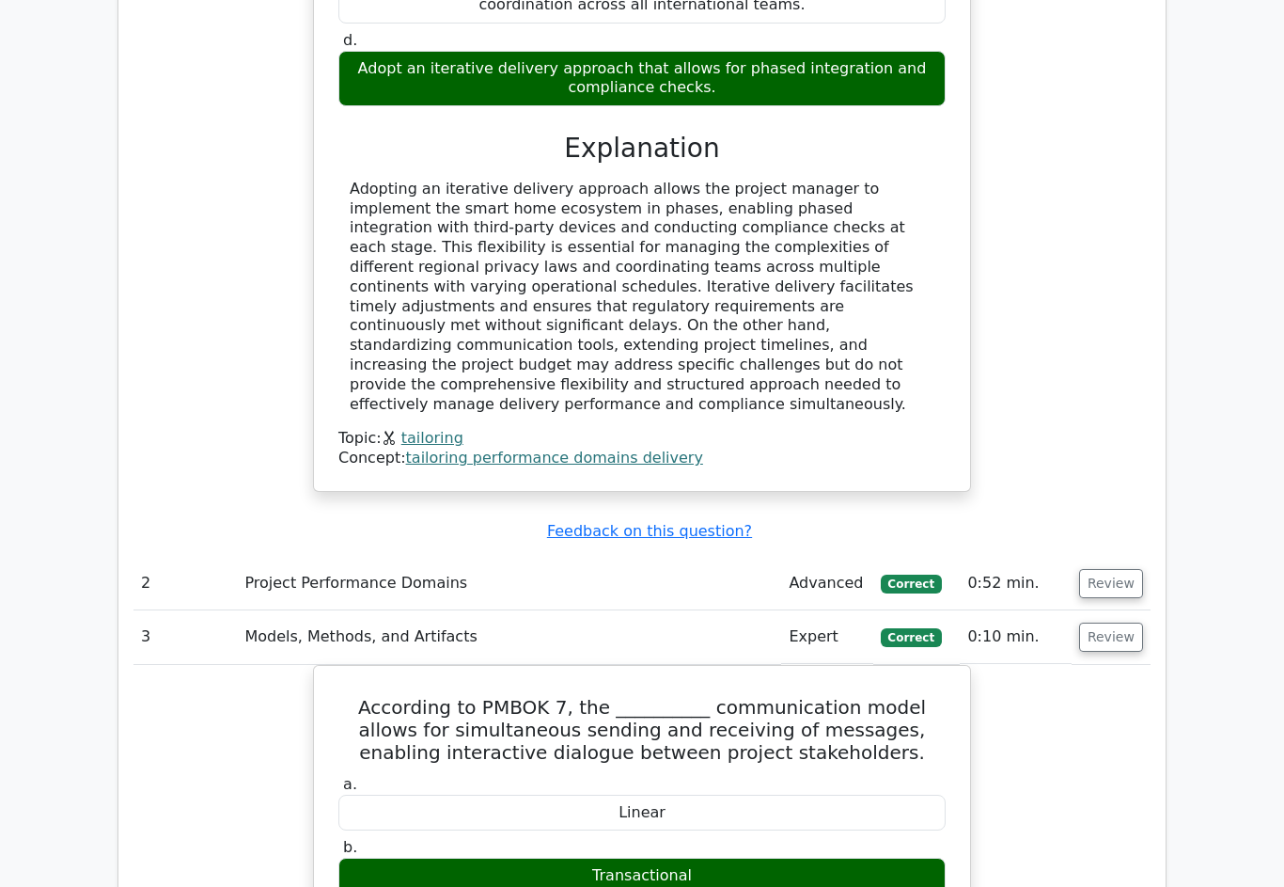
click at [1125, 570] on button "Review" at bounding box center [1111, 584] width 64 height 29
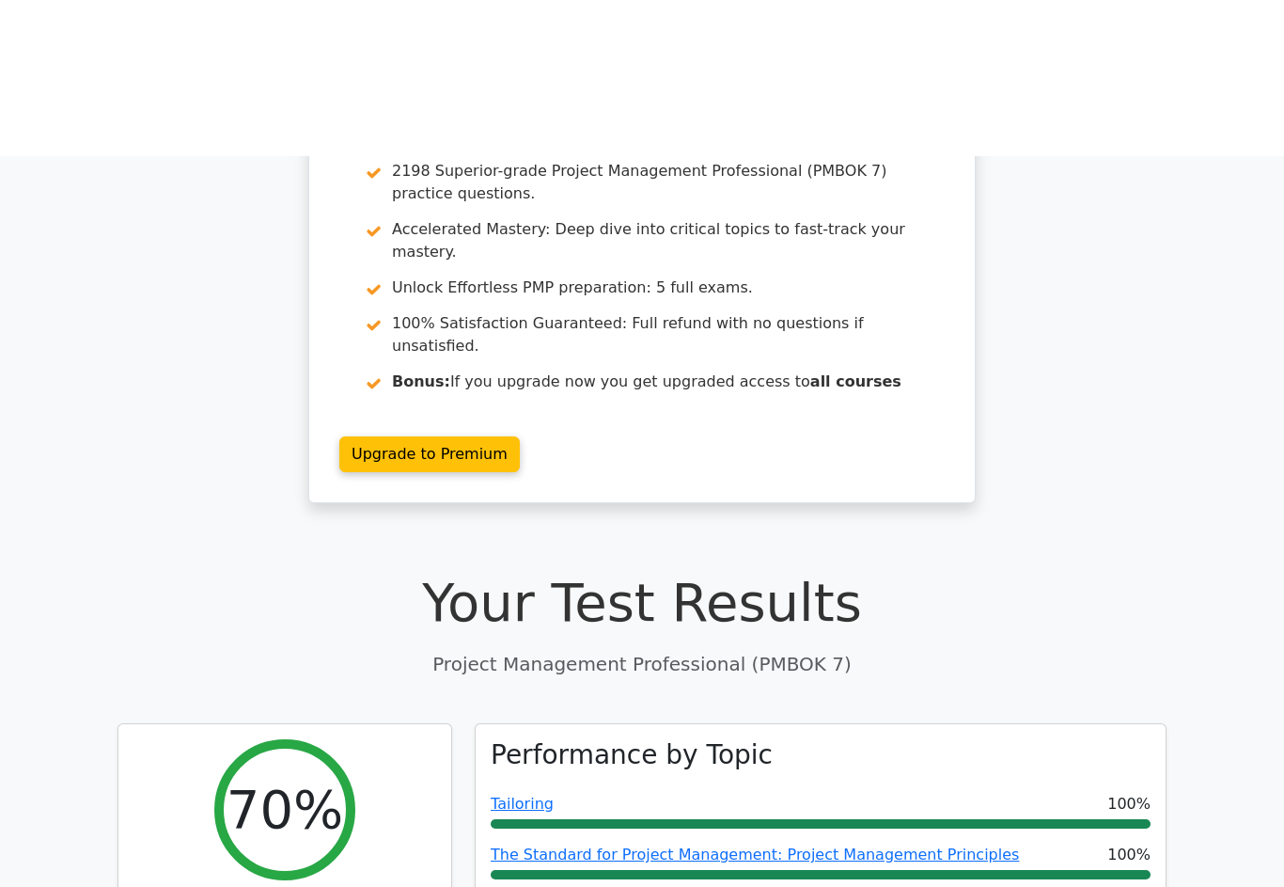
scroll to position [0, 0]
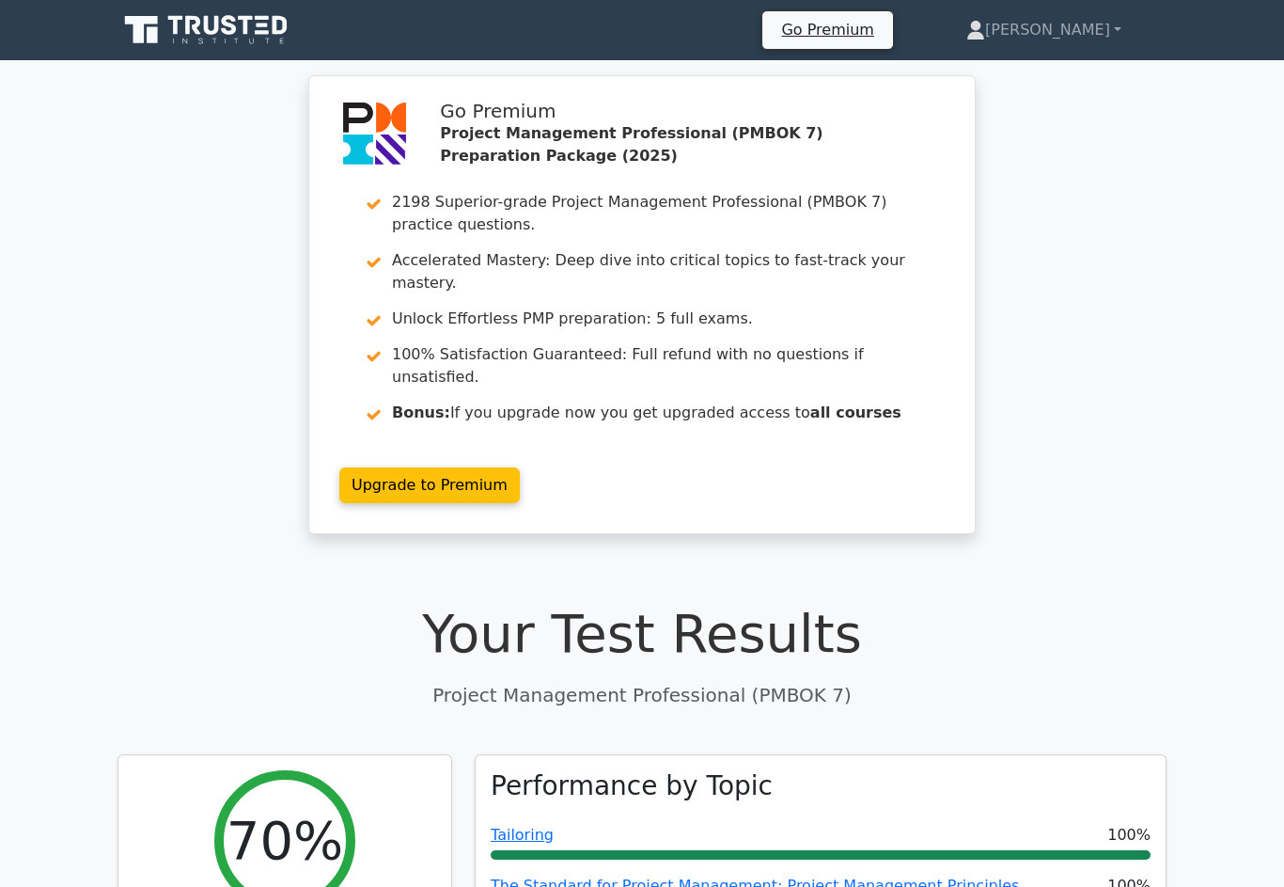
click at [1069, 33] on link "[PERSON_NAME]" at bounding box center [1044, 30] width 245 height 38
click at [1047, 74] on link "Profile" at bounding box center [996, 74] width 149 height 30
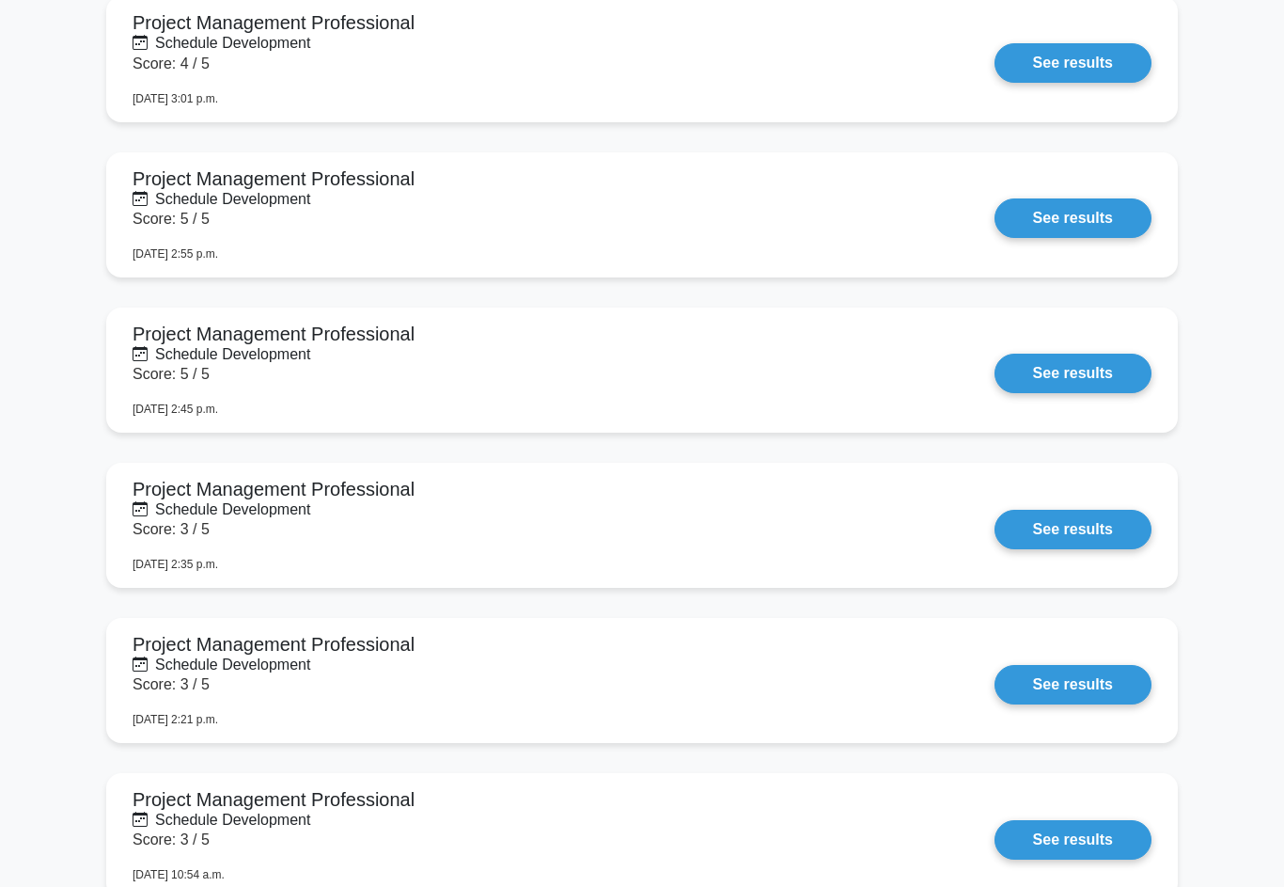
scroll to position [4752, 0]
